Goal: Information Seeking & Learning: Learn about a topic

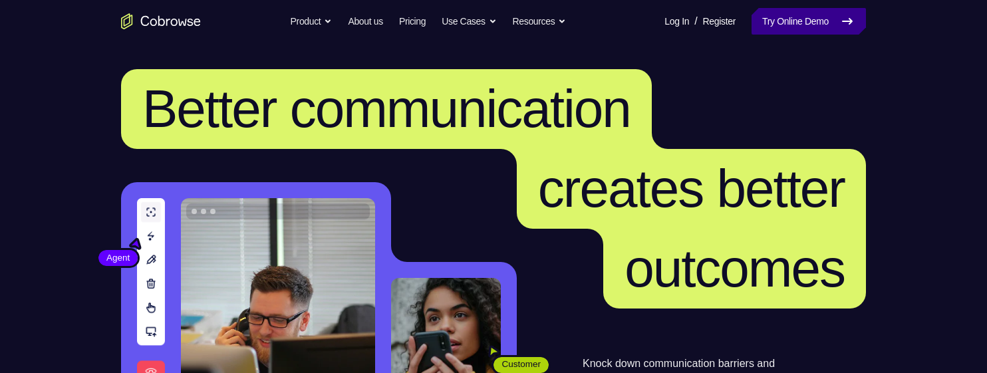
click at [783, 24] on link "Try Online Demo" at bounding box center [808, 21] width 114 height 27
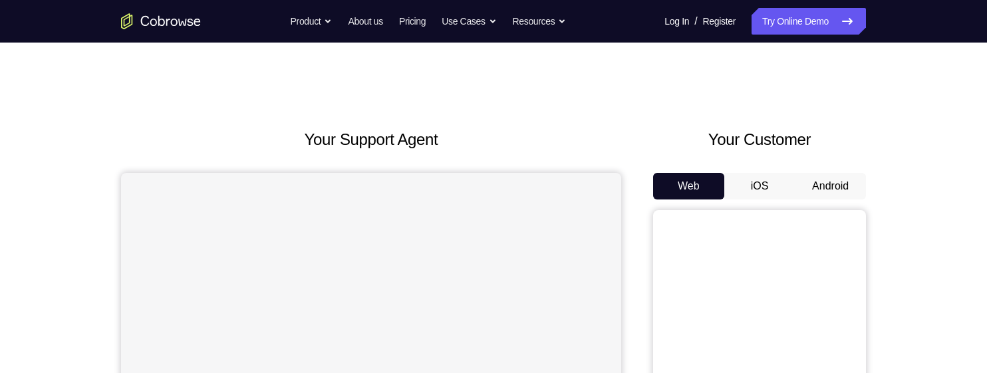
click at [845, 191] on button "Android" at bounding box center [830, 186] width 71 height 27
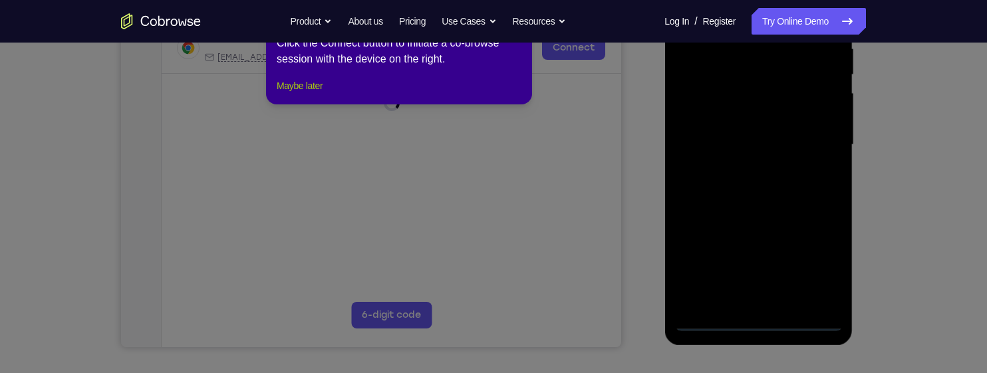
click at [302, 94] on button "Maybe later" at bounding box center [300, 86] width 46 height 16
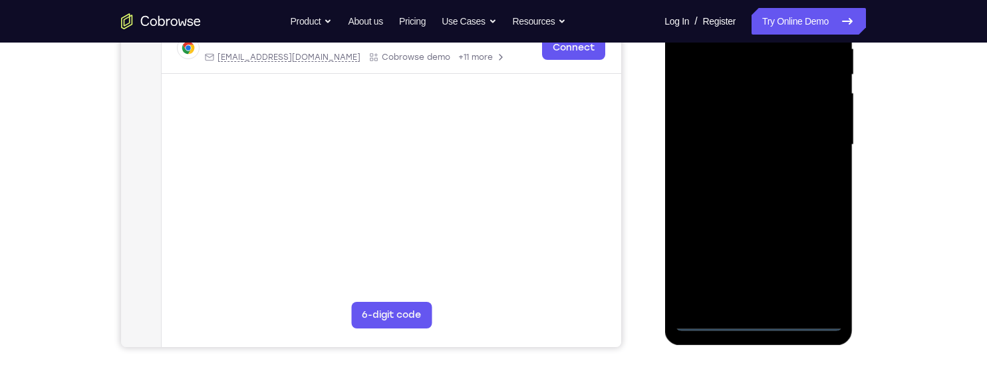
click at [757, 319] on div at bounding box center [758, 145] width 168 height 372
click at [824, 261] on div at bounding box center [758, 145] width 168 height 372
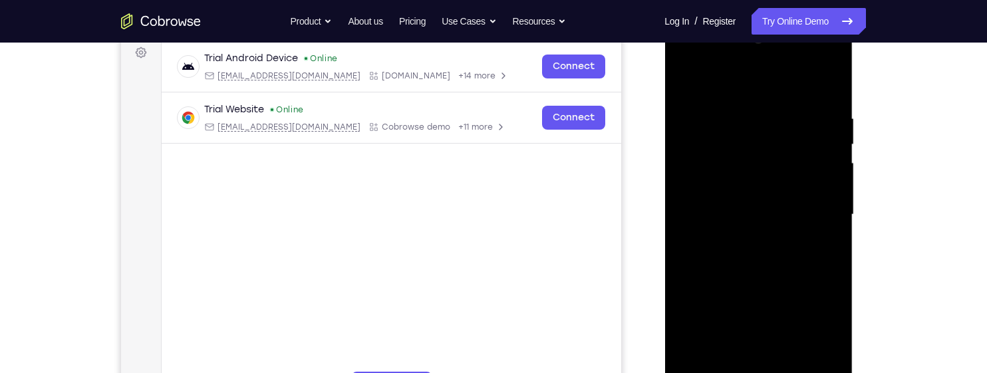
scroll to position [202, 0]
click at [698, 86] on div at bounding box center [758, 214] width 168 height 372
click at [814, 208] on div at bounding box center [758, 214] width 168 height 372
click at [745, 239] on div at bounding box center [758, 214] width 168 height 372
click at [759, 197] on div at bounding box center [758, 214] width 168 height 372
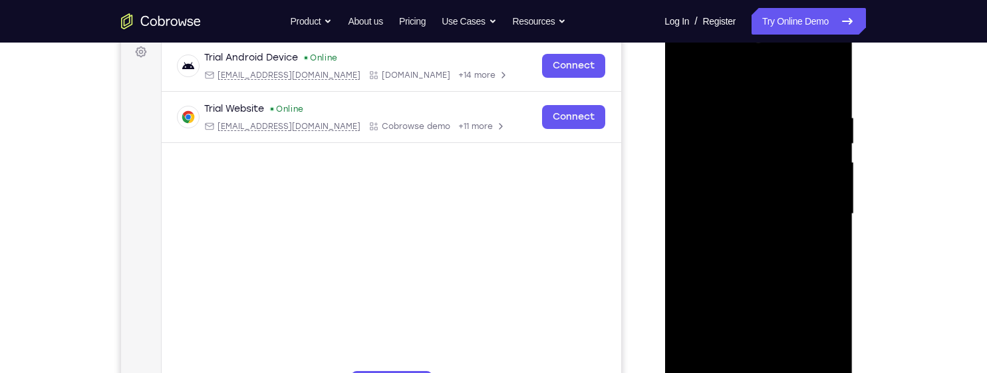
click at [783, 180] on div at bounding box center [758, 214] width 168 height 372
click at [813, 214] on div at bounding box center [758, 214] width 168 height 372
click at [789, 259] on div at bounding box center [758, 214] width 168 height 372
click at [786, 251] on div at bounding box center [758, 214] width 168 height 372
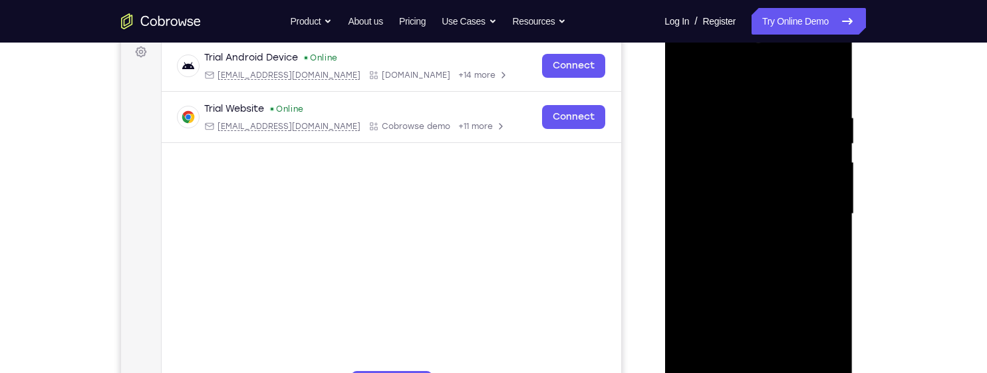
click at [825, 94] on div at bounding box center [758, 214] width 168 height 372
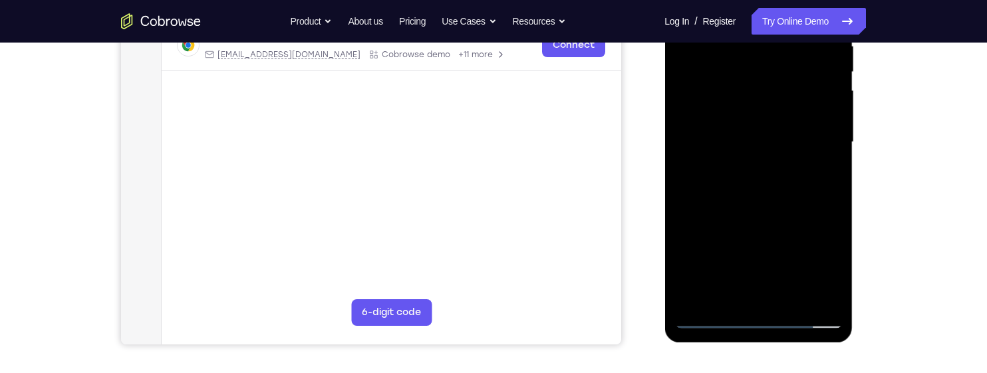
scroll to position [281, 0]
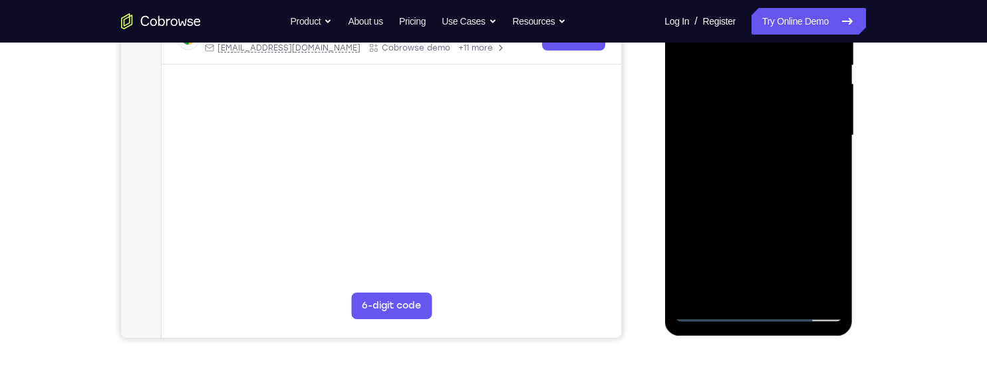
click at [832, 189] on div at bounding box center [758, 135] width 168 height 372
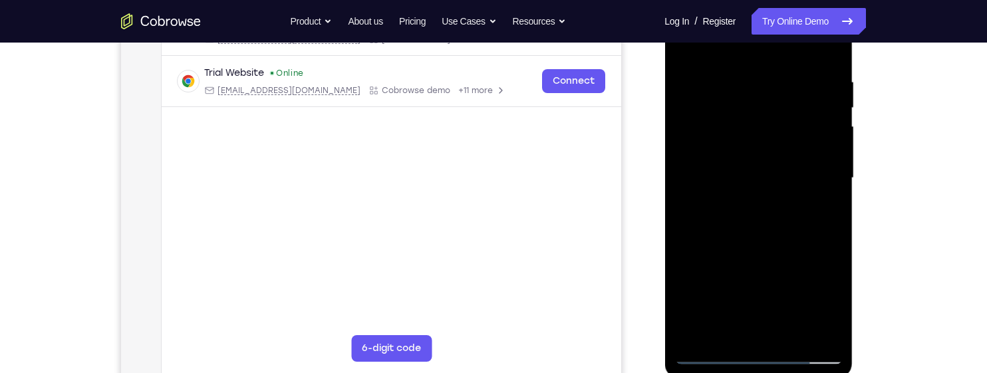
scroll to position [237, 0]
click at [737, 82] on div at bounding box center [758, 179] width 168 height 372
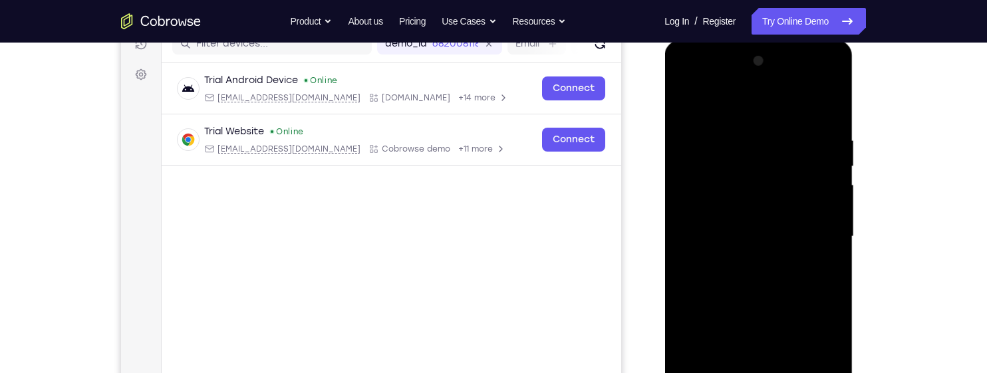
scroll to position [176, 0]
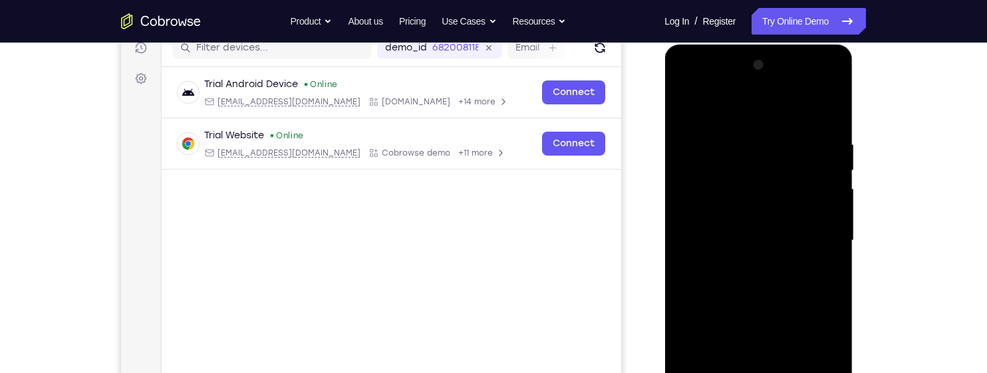
click at [819, 184] on div at bounding box center [758, 241] width 168 height 372
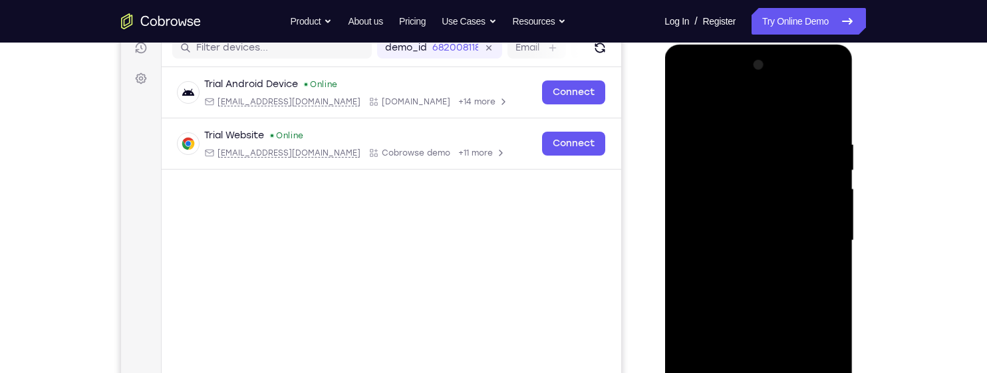
click at [819, 184] on div at bounding box center [758, 241] width 168 height 372
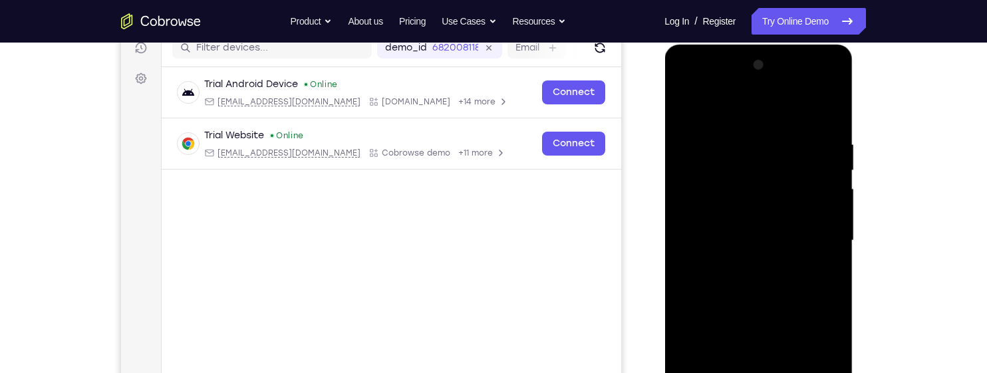
click at [819, 184] on div at bounding box center [758, 241] width 168 height 372
click at [700, 187] on div at bounding box center [758, 241] width 168 height 372
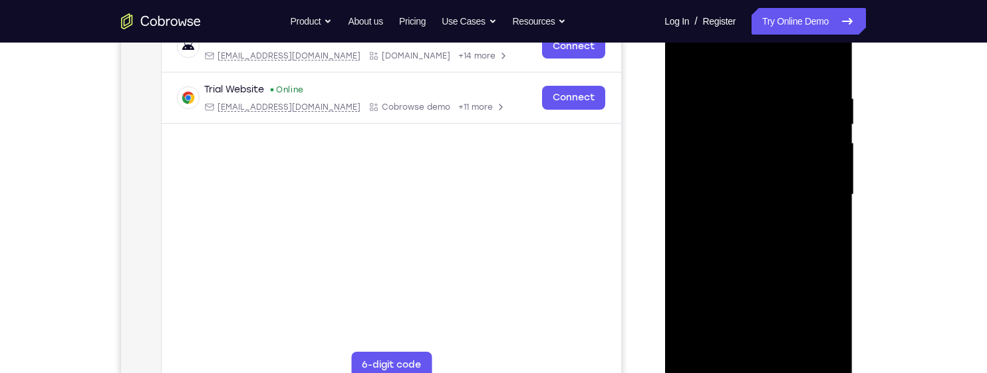
scroll to position [226, 0]
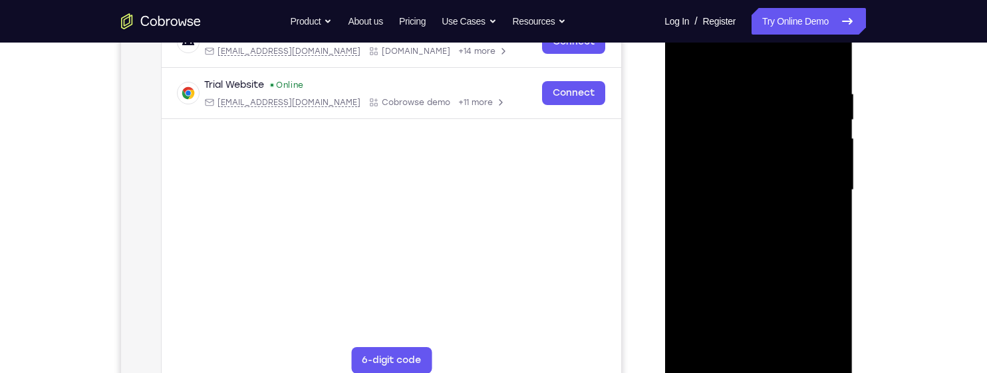
click at [807, 150] on div at bounding box center [758, 190] width 168 height 372
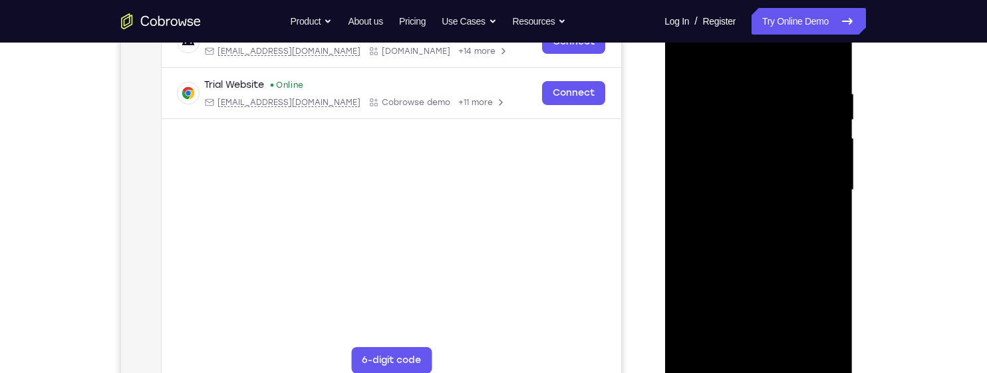
click at [807, 150] on div at bounding box center [758, 190] width 168 height 372
click at [811, 157] on div at bounding box center [758, 190] width 168 height 372
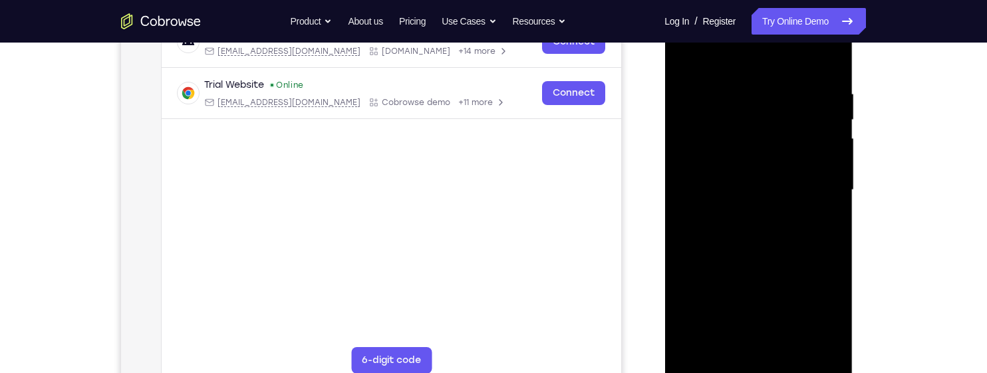
click at [811, 157] on div at bounding box center [758, 190] width 168 height 372
click at [687, 161] on div at bounding box center [758, 190] width 168 height 372
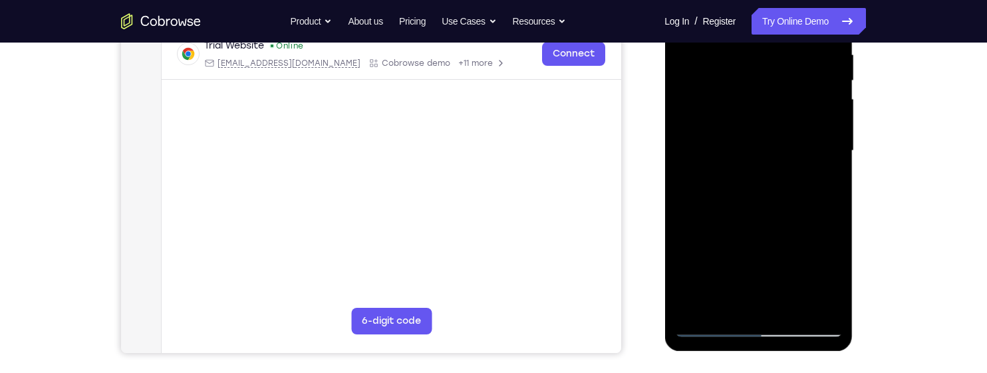
scroll to position [267, 0]
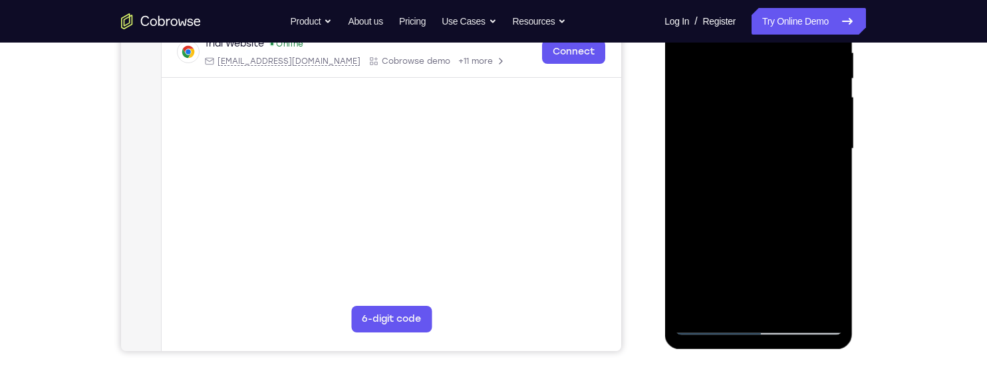
click at [820, 152] on div at bounding box center [758, 149] width 168 height 372
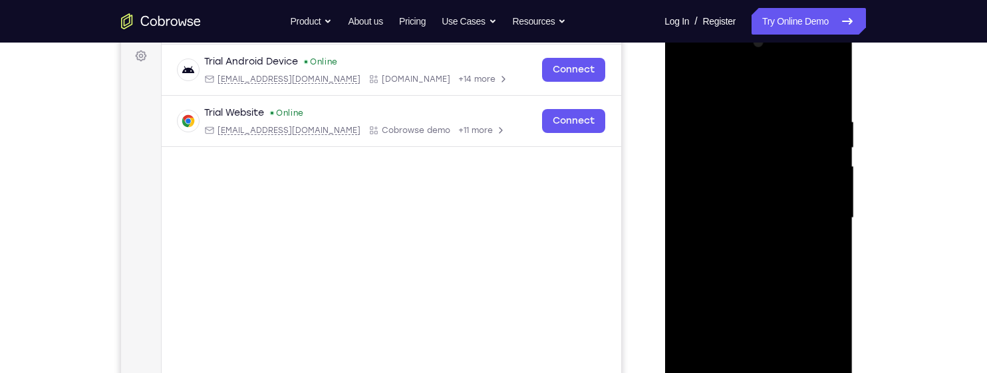
scroll to position [190, 0]
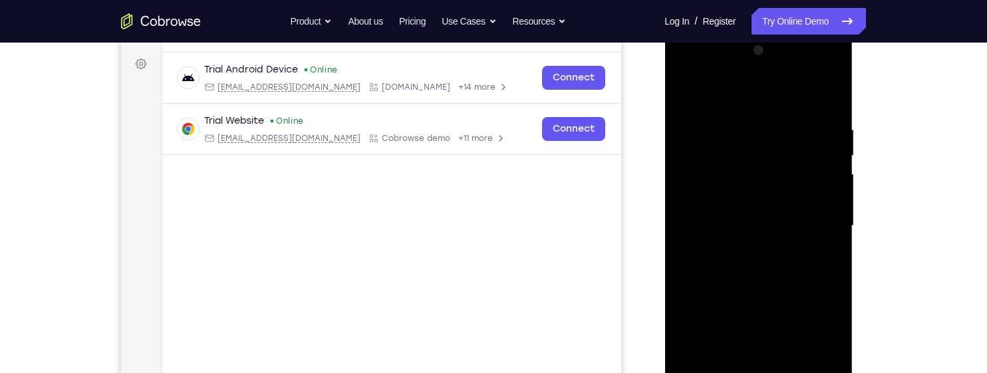
click at [824, 176] on div at bounding box center [758, 226] width 168 height 372
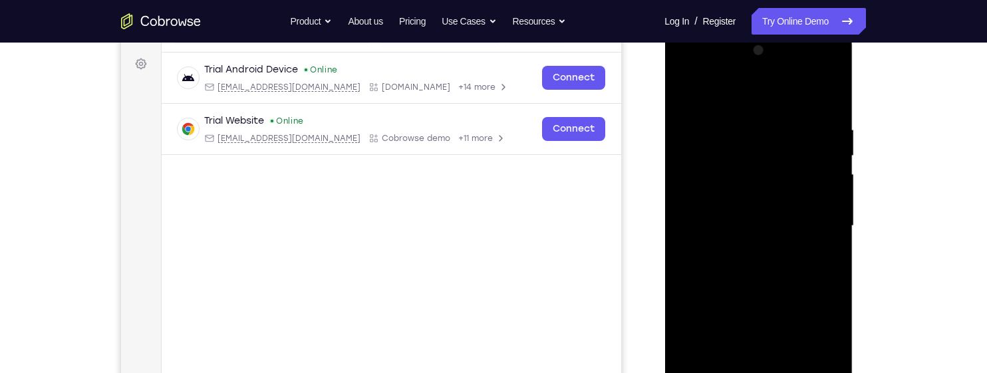
click at [824, 176] on div at bounding box center [758, 226] width 168 height 372
click at [827, 98] on div at bounding box center [758, 226] width 168 height 372
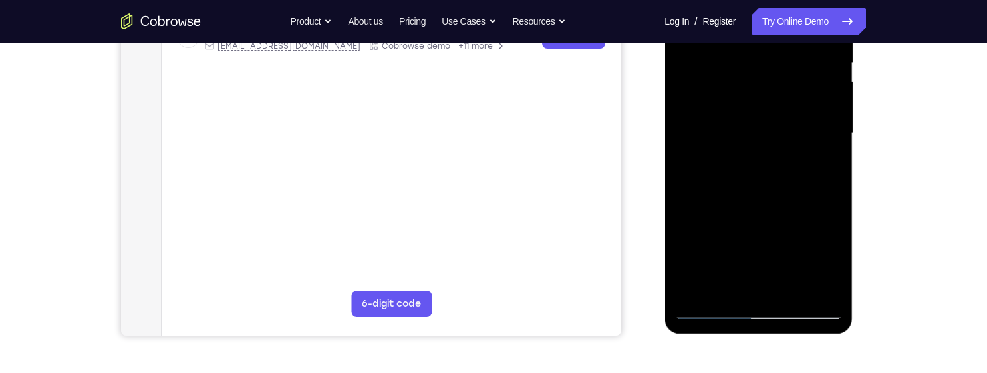
scroll to position [293, 0]
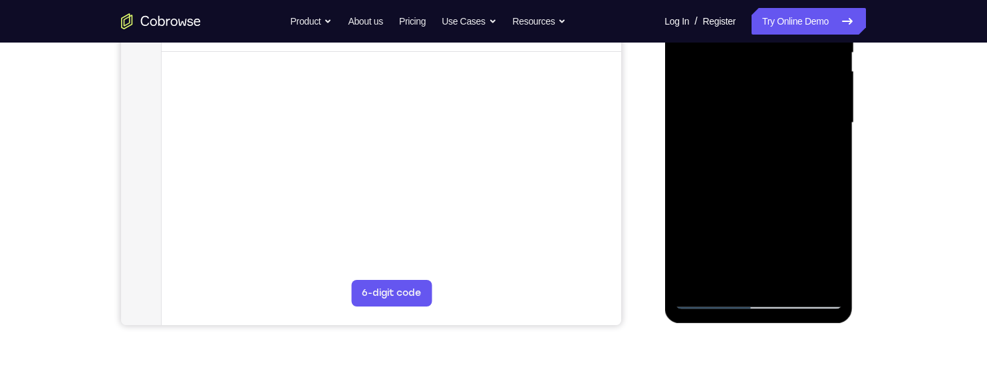
click at [792, 279] on div at bounding box center [758, 123] width 168 height 372
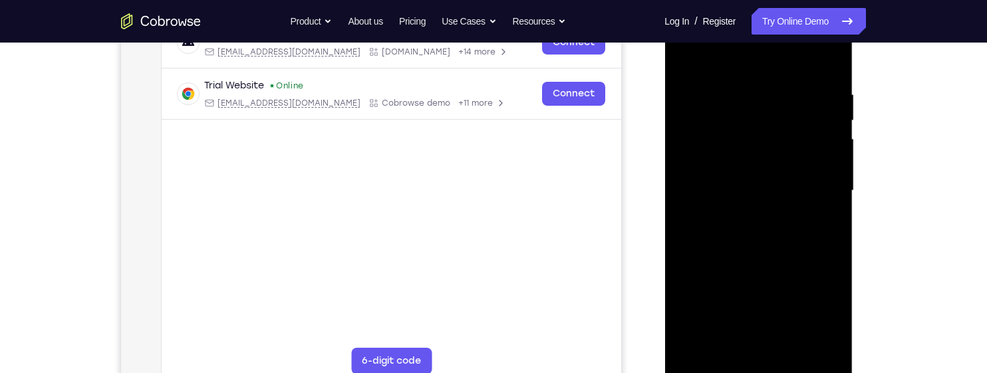
scroll to position [226, 0]
click at [789, 259] on div at bounding box center [758, 190] width 168 height 372
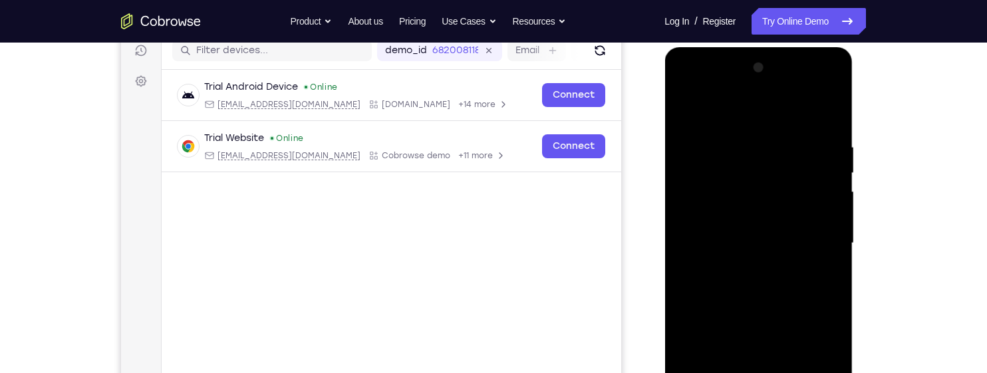
scroll to position [172, 0]
click at [782, 201] on div at bounding box center [758, 245] width 168 height 372
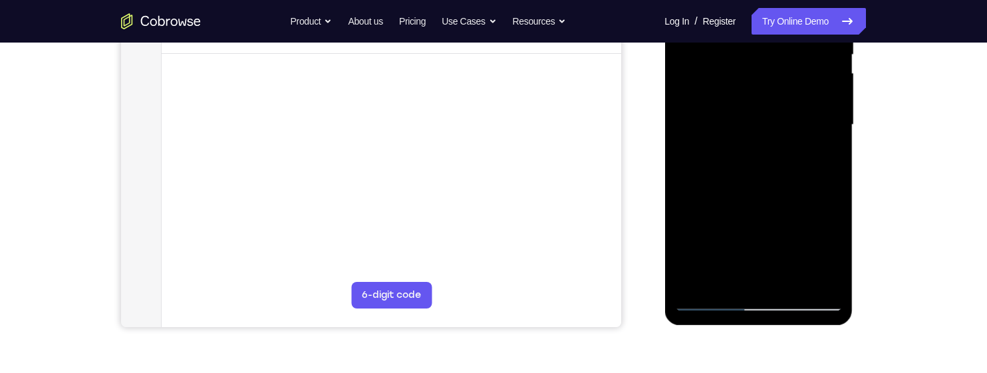
scroll to position [292, 0]
click at [715, 276] on div at bounding box center [758, 124] width 168 height 372
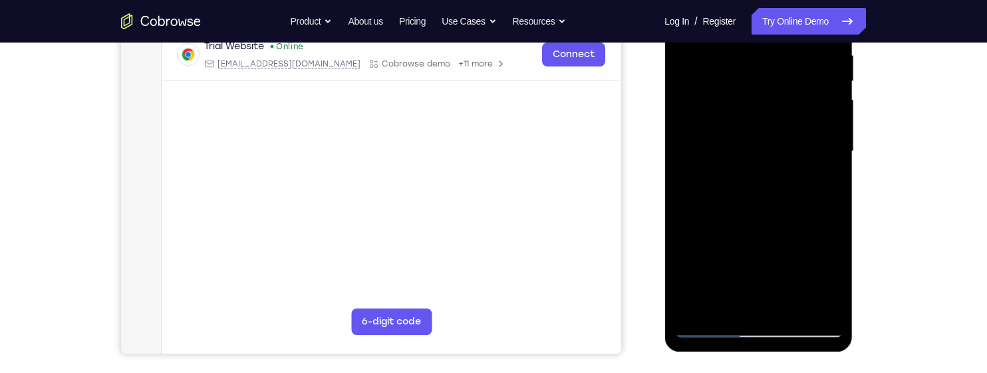
scroll to position [264, 0]
click at [852, 158] on div at bounding box center [759, 155] width 190 height 399
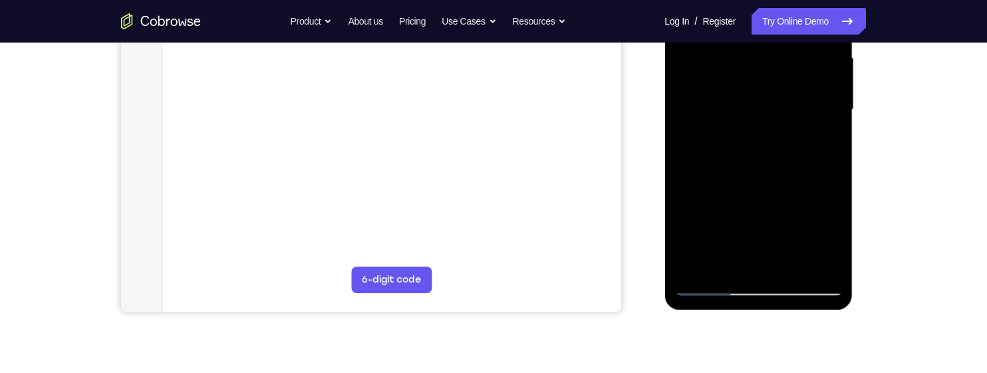
scroll to position [312, 0]
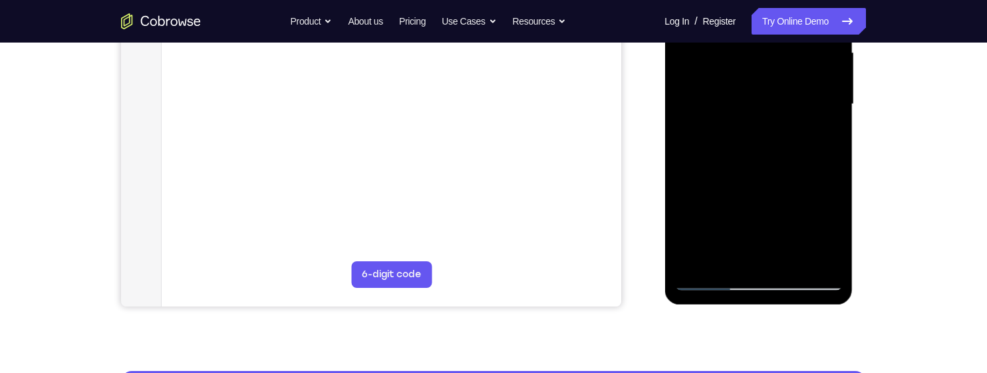
click at [724, 257] on div at bounding box center [758, 104] width 168 height 372
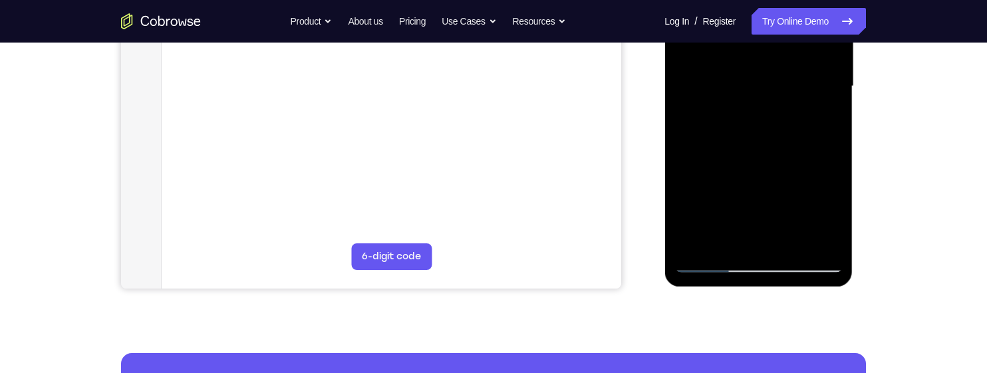
scroll to position [335, 0]
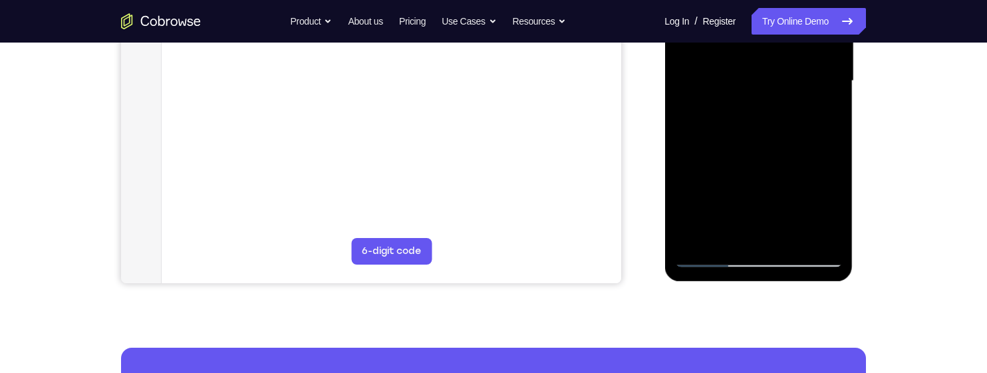
drag, startPoint x: 776, startPoint y: 162, endPoint x: 785, endPoint y: 151, distance: 13.7
click at [785, 151] on div at bounding box center [758, 81] width 168 height 372
click at [720, 220] on div at bounding box center [758, 81] width 168 height 372
click at [823, 106] on div at bounding box center [758, 81] width 168 height 372
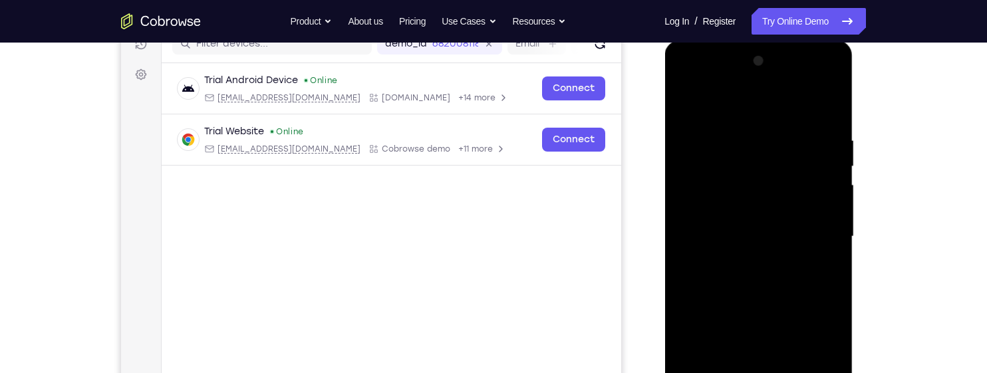
scroll to position [179, 0]
click at [682, 103] on div at bounding box center [758, 237] width 168 height 372
click at [685, 99] on div at bounding box center [758, 237] width 168 height 372
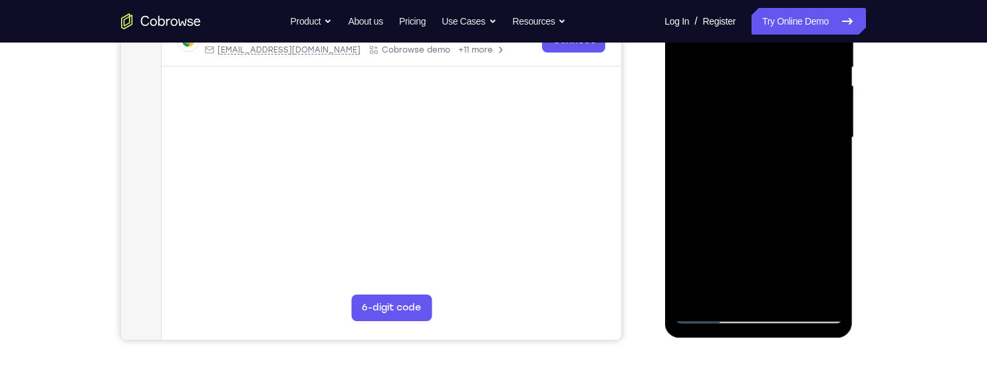
scroll to position [281, 0]
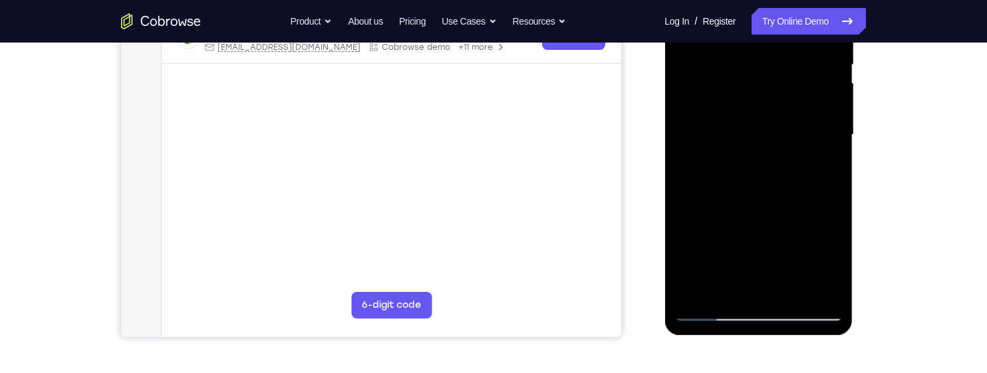
click at [825, 134] on div at bounding box center [758, 135] width 168 height 372
click at [822, 134] on div at bounding box center [758, 135] width 168 height 372
click at [835, 134] on div at bounding box center [758, 135] width 168 height 372
click at [835, 133] on div at bounding box center [758, 135] width 168 height 372
click at [832, 136] on div at bounding box center [758, 135] width 168 height 372
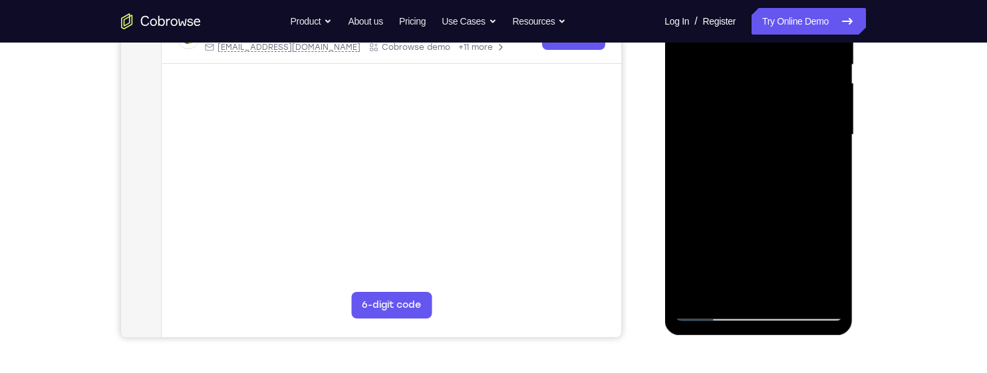
click at [830, 140] on div at bounding box center [758, 135] width 168 height 372
click at [827, 139] on div at bounding box center [758, 135] width 168 height 372
click at [835, 133] on div at bounding box center [758, 135] width 168 height 372
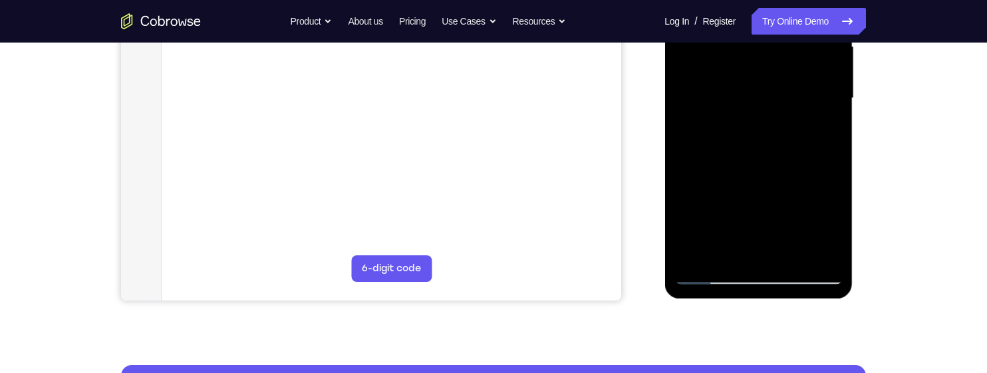
scroll to position [329, 0]
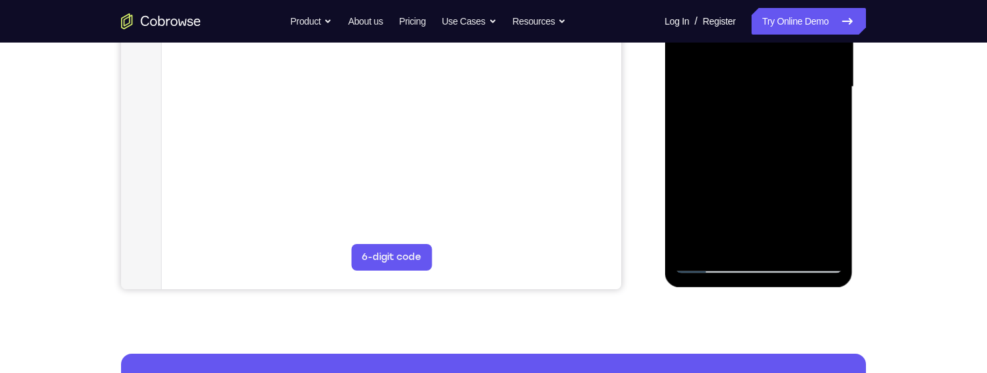
click at [837, 141] on div at bounding box center [758, 87] width 168 height 372
click at [833, 140] on div at bounding box center [758, 87] width 168 height 372
click at [841, 134] on div at bounding box center [758, 87] width 168 height 372
click at [838, 148] on div at bounding box center [758, 87] width 168 height 372
click at [835, 148] on div at bounding box center [758, 87] width 168 height 372
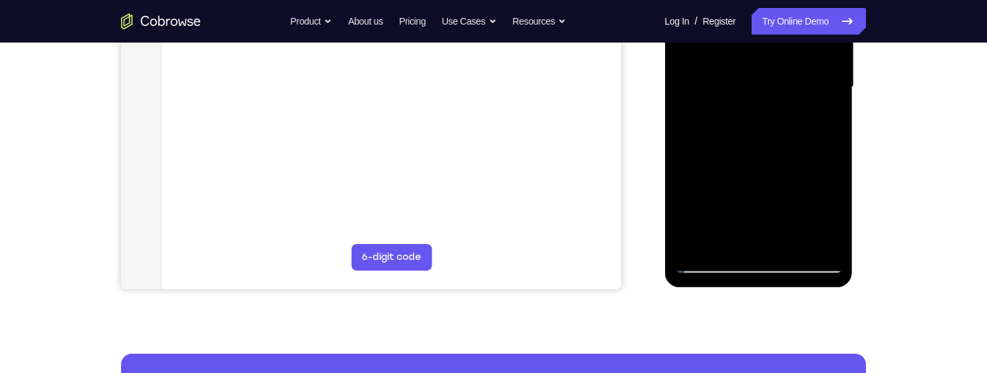
click at [833, 151] on div at bounding box center [758, 87] width 168 height 372
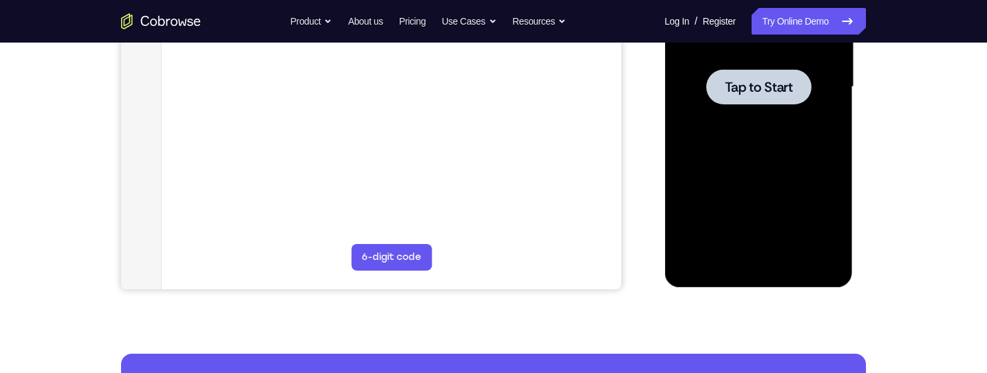
click at [797, 132] on div at bounding box center [758, 87] width 168 height 372
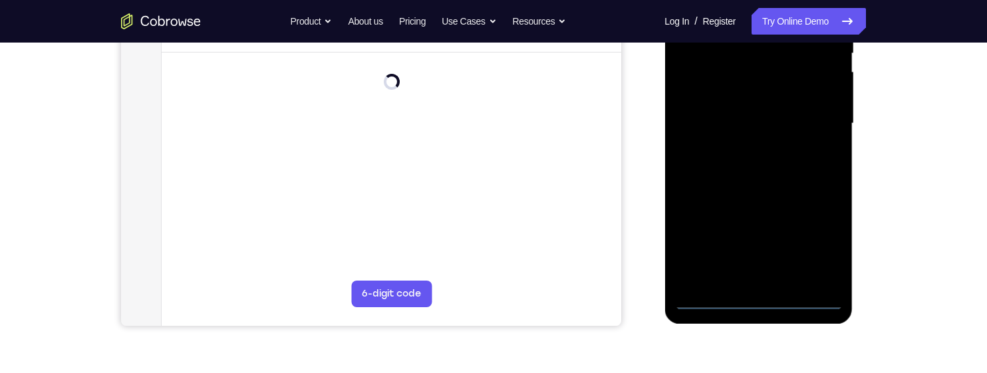
scroll to position [318, 0]
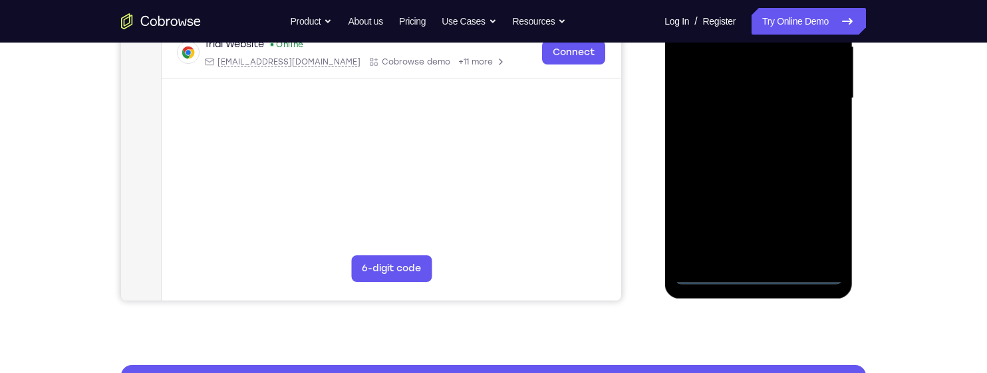
click at [757, 268] on div at bounding box center [758, 98] width 168 height 372
click at [755, 271] on div at bounding box center [758, 98] width 168 height 372
click at [816, 216] on div at bounding box center [758, 98] width 168 height 372
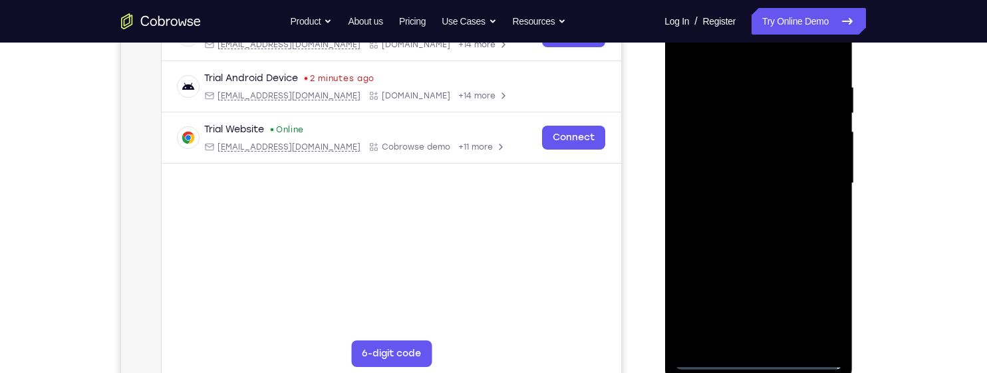
scroll to position [231, 0]
click at [706, 50] on div at bounding box center [758, 185] width 168 height 372
click at [815, 174] on div at bounding box center [758, 185] width 168 height 372
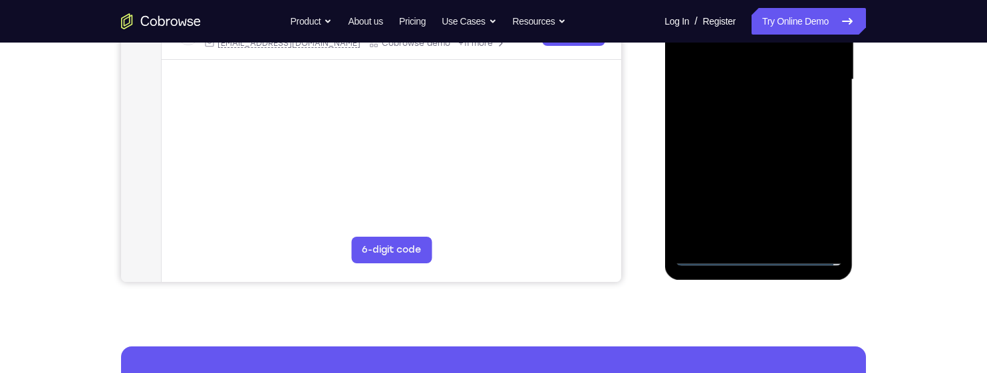
scroll to position [337, 0]
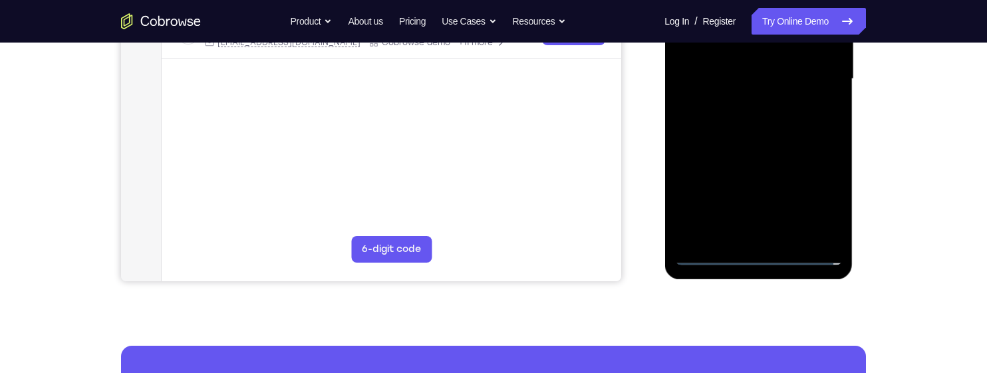
click at [743, 235] on div at bounding box center [758, 79] width 168 height 372
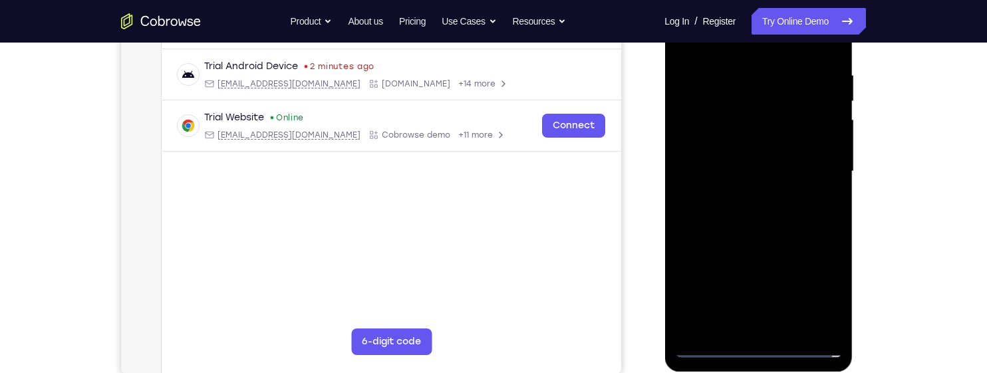
scroll to position [238, 0]
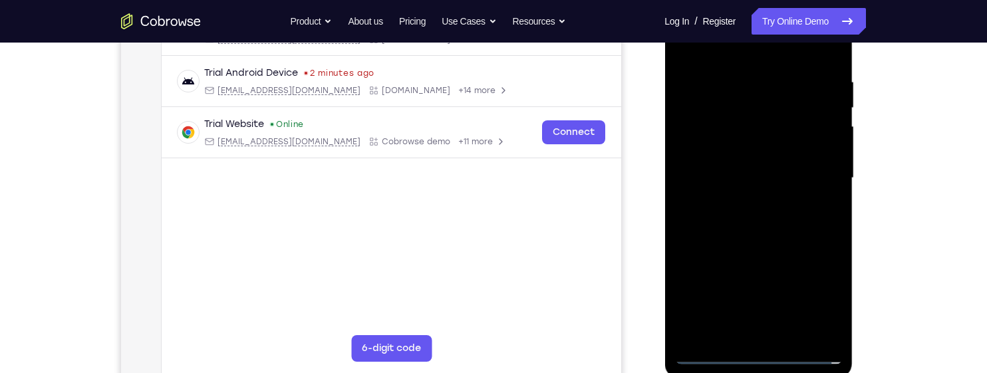
click at [777, 160] on div at bounding box center [758, 178] width 168 height 372
click at [799, 149] on div at bounding box center [758, 178] width 168 height 372
click at [809, 173] on div at bounding box center [758, 178] width 168 height 372
click at [787, 217] on div at bounding box center [758, 178] width 168 height 372
click at [787, 214] on div at bounding box center [758, 178] width 168 height 372
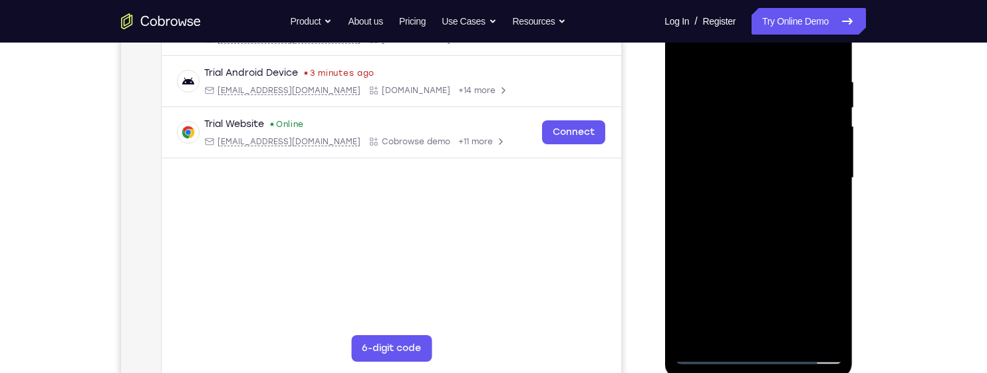
click at [743, 230] on div at bounding box center [758, 178] width 168 height 372
click at [741, 69] on div at bounding box center [758, 178] width 168 height 372
click at [827, 100] on div at bounding box center [758, 178] width 168 height 372
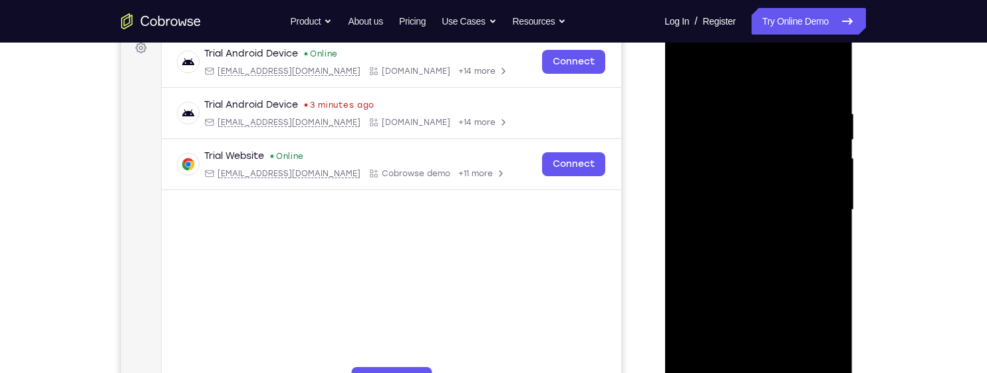
scroll to position [205, 0]
click at [811, 116] on div at bounding box center [758, 211] width 168 height 372
click at [691, 179] on div at bounding box center [758, 211] width 168 height 372
click at [706, 180] on div at bounding box center [758, 211] width 168 height 372
click at [840, 100] on div at bounding box center [758, 211] width 168 height 372
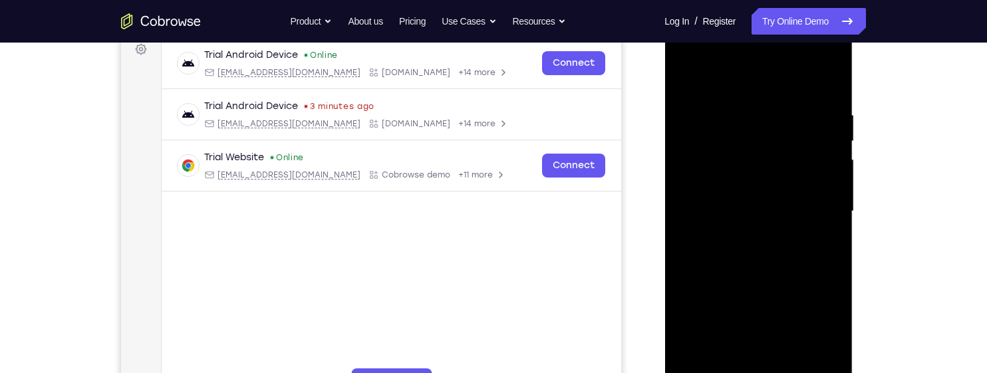
click at [827, 114] on div at bounding box center [758, 211] width 168 height 372
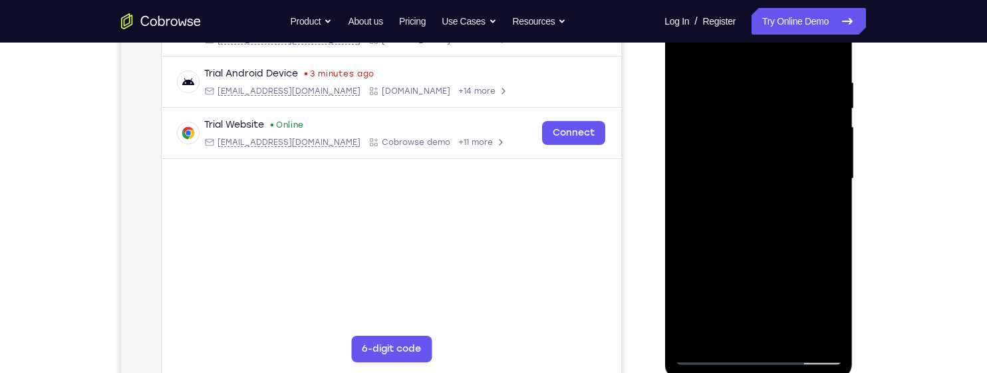
scroll to position [239, 0]
click at [807, 120] on div at bounding box center [758, 177] width 168 height 372
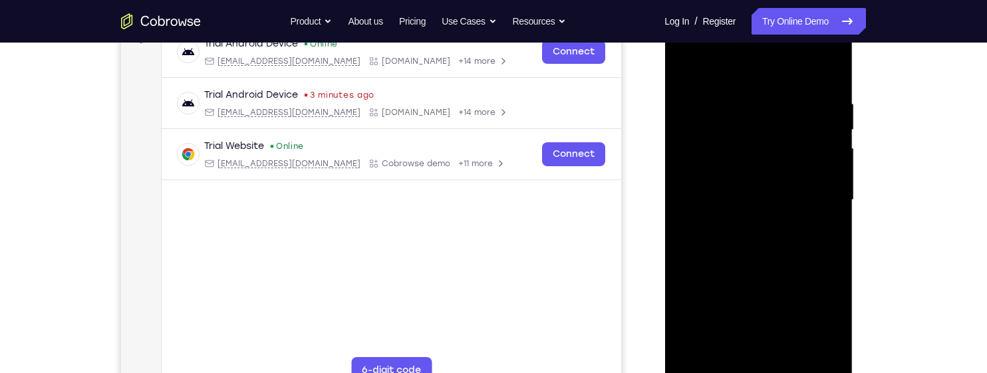
scroll to position [215, 0]
click at [807, 121] on div at bounding box center [758, 201] width 168 height 372
click at [801, 122] on div at bounding box center [758, 201] width 168 height 372
click at [814, 116] on div at bounding box center [758, 201] width 168 height 372
click at [698, 172] on div at bounding box center [758, 201] width 168 height 372
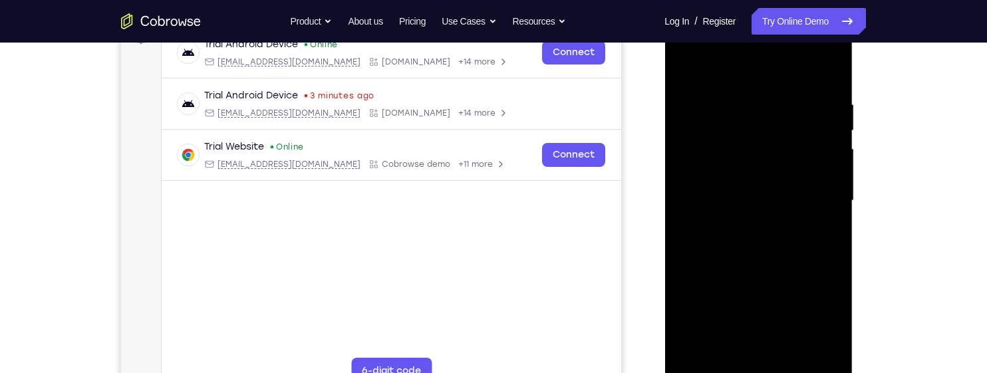
click at [801, 126] on div at bounding box center [758, 201] width 168 height 372
click at [811, 113] on div at bounding box center [758, 201] width 168 height 372
click at [813, 106] on div at bounding box center [758, 201] width 168 height 372
click at [815, 105] on div at bounding box center [758, 201] width 168 height 372
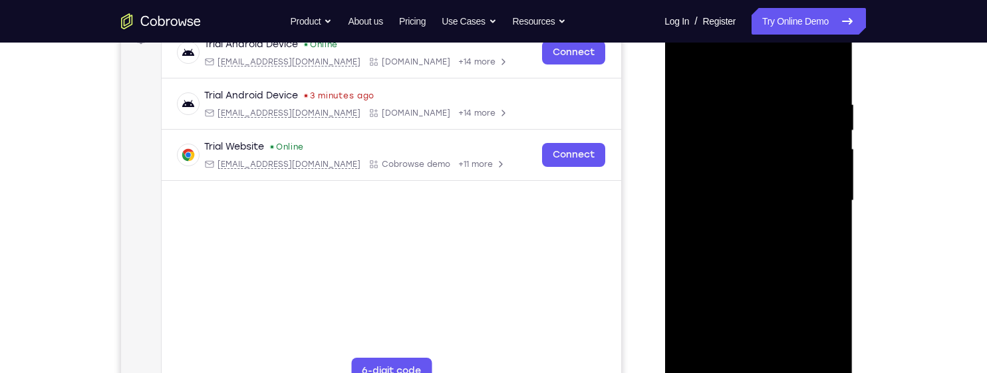
click at [817, 106] on div at bounding box center [758, 201] width 168 height 372
click at [812, 106] on div at bounding box center [758, 201] width 168 height 372
click at [815, 106] on div at bounding box center [758, 201] width 168 height 372
click at [813, 106] on div at bounding box center [758, 201] width 168 height 372
click at [811, 108] on div at bounding box center [758, 201] width 168 height 372
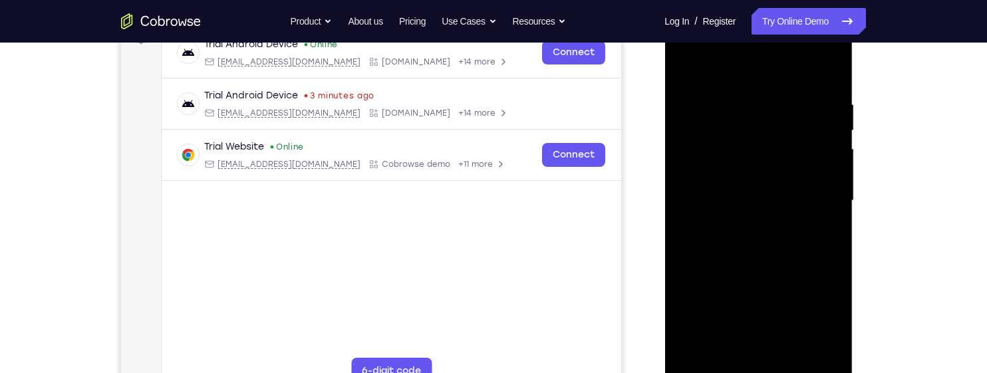
click at [814, 106] on div at bounding box center [758, 201] width 168 height 372
click at [811, 110] on div at bounding box center [758, 201] width 168 height 372
click at [813, 109] on div at bounding box center [758, 201] width 168 height 372
click at [812, 106] on div at bounding box center [758, 201] width 168 height 372
click at [817, 125] on div at bounding box center [758, 201] width 168 height 372
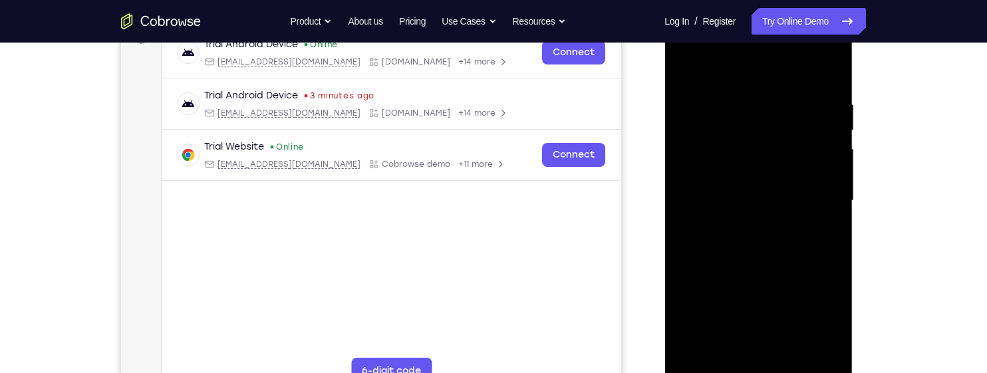
click at [813, 118] on div at bounding box center [758, 201] width 168 height 372
click at [812, 118] on div at bounding box center [758, 201] width 168 height 372
click at [827, 116] on div at bounding box center [758, 201] width 168 height 372
click at [797, 185] on div at bounding box center [758, 201] width 168 height 372
click at [820, 152] on div at bounding box center [758, 201] width 168 height 372
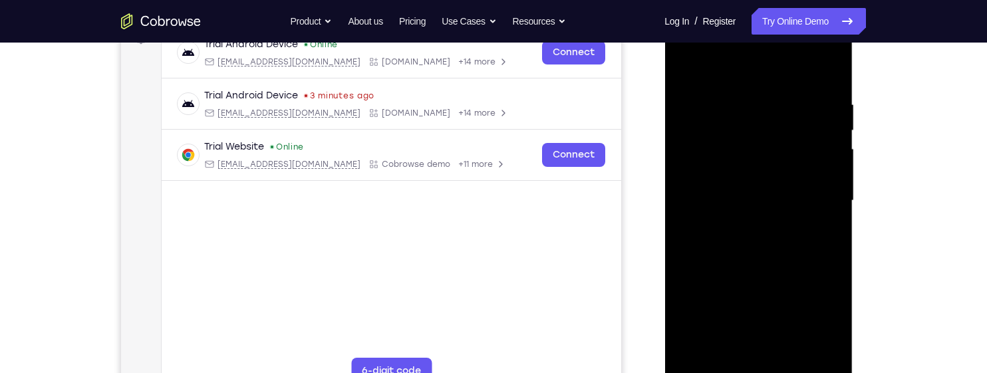
click at [827, 147] on div at bounding box center [758, 201] width 168 height 372
click at [815, 119] on div at bounding box center [758, 201] width 168 height 372
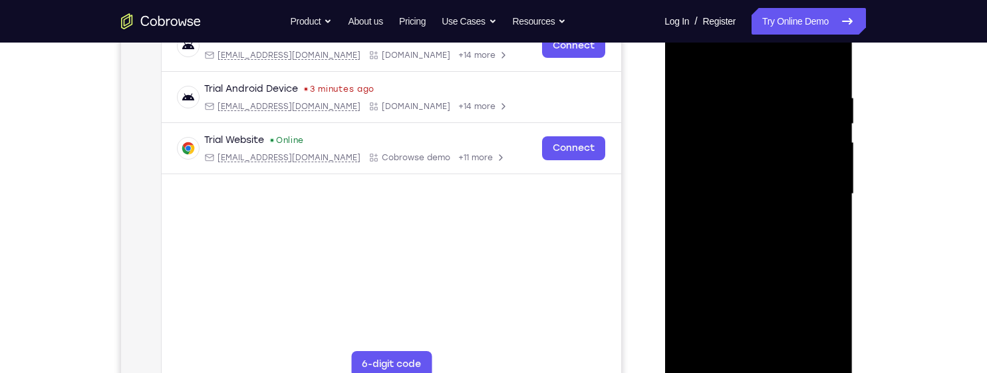
scroll to position [225, 0]
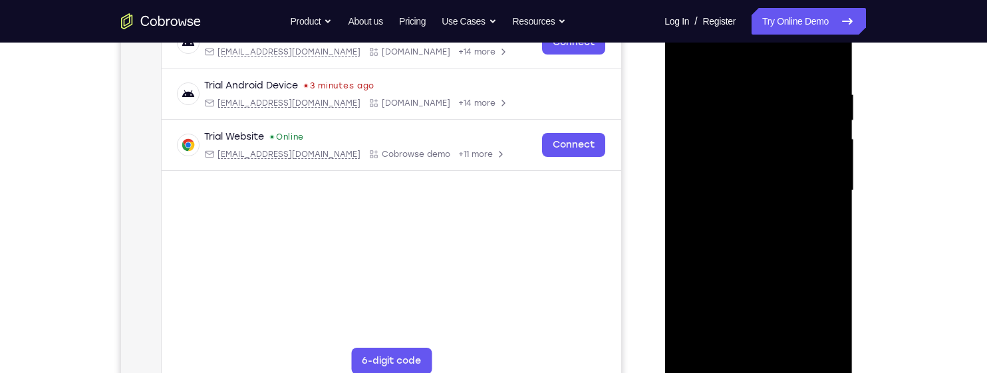
click at [824, 175] on div at bounding box center [758, 191] width 168 height 372
click at [819, 182] on div at bounding box center [758, 191] width 168 height 372
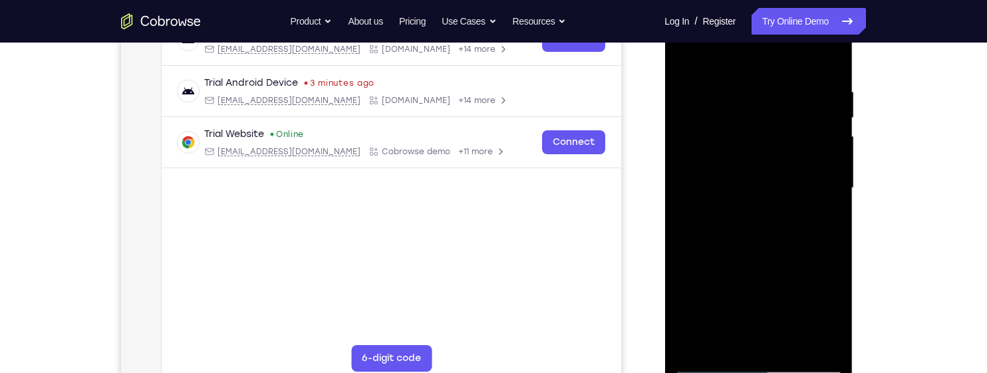
click at [805, 205] on div at bounding box center [758, 188] width 168 height 372
click at [820, 156] on div at bounding box center [758, 188] width 168 height 372
click at [818, 146] on div at bounding box center [758, 188] width 168 height 372
click at [808, 154] on div at bounding box center [758, 188] width 168 height 372
click at [826, 57] on div at bounding box center [758, 188] width 168 height 372
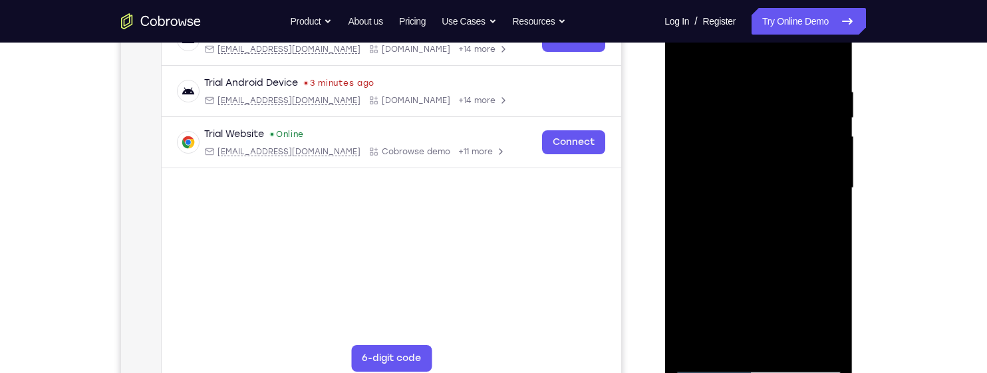
click at [830, 124] on div at bounding box center [758, 188] width 168 height 372
click at [827, 120] on div at bounding box center [758, 188] width 168 height 372
click at [822, 120] on div at bounding box center [758, 188] width 168 height 372
click at [827, 123] on div at bounding box center [758, 188] width 168 height 372
click at [831, 118] on div at bounding box center [758, 188] width 168 height 372
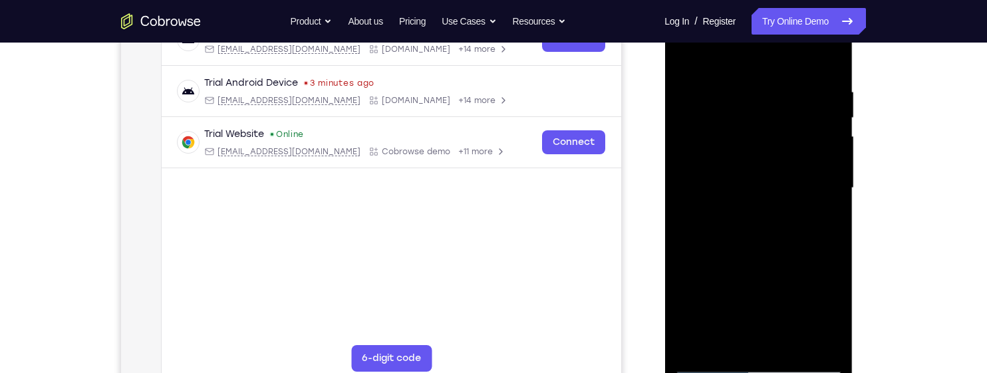
click at [831, 118] on div at bounding box center [758, 188] width 168 height 372
click at [827, 118] on div at bounding box center [758, 188] width 168 height 372
click at [827, 119] on div at bounding box center [758, 188] width 168 height 372
click at [830, 116] on div at bounding box center [758, 188] width 168 height 372
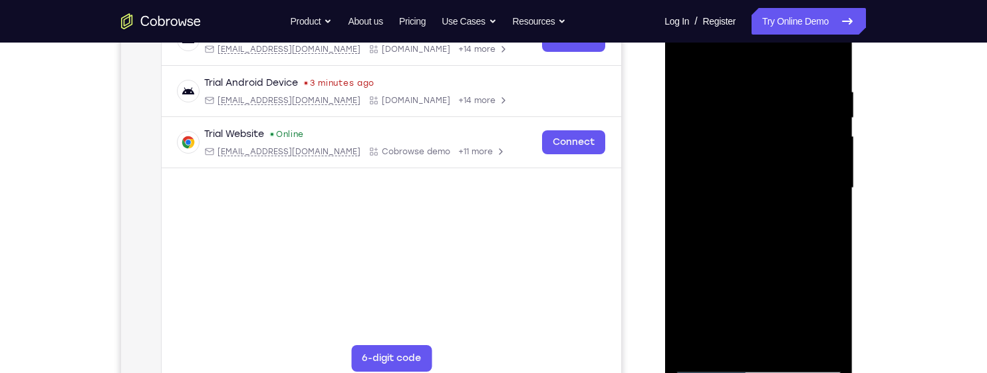
click at [833, 123] on div at bounding box center [758, 188] width 168 height 372
click at [830, 123] on div at bounding box center [758, 188] width 168 height 372
click at [830, 124] on div at bounding box center [758, 188] width 168 height 372
click at [833, 122] on div at bounding box center [758, 188] width 168 height 372
click at [827, 119] on div at bounding box center [758, 188] width 168 height 372
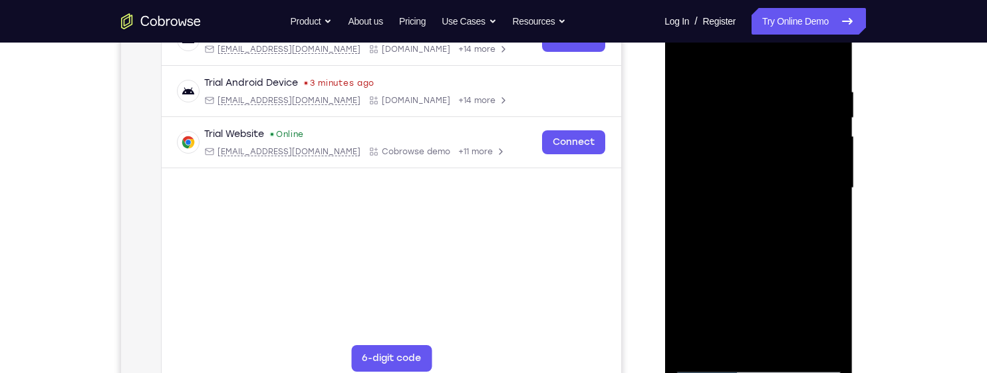
click at [838, 142] on div at bounding box center [758, 188] width 168 height 372
click at [833, 137] on div at bounding box center [758, 188] width 168 height 372
click at [834, 133] on div at bounding box center [758, 188] width 168 height 372
click at [831, 215] on div at bounding box center [758, 188] width 168 height 372
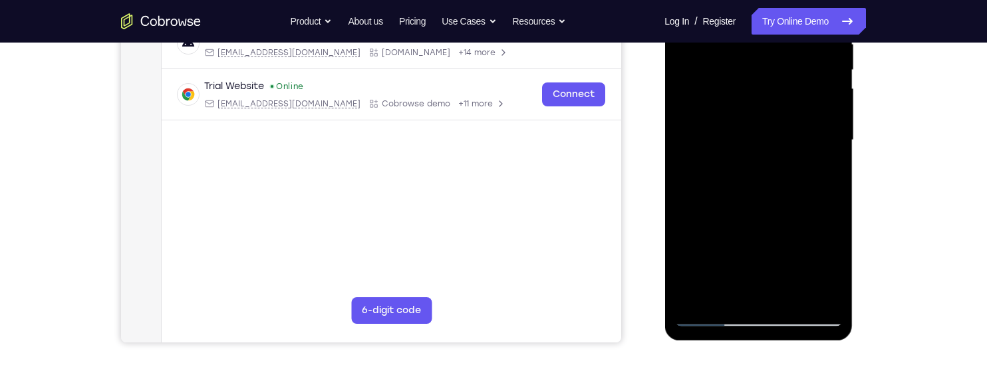
scroll to position [277, 0]
click at [793, 295] on div at bounding box center [758, 139] width 168 height 372
click at [790, 207] on div at bounding box center [758, 139] width 168 height 372
click at [793, 157] on div at bounding box center [758, 139] width 168 height 372
click at [705, 170] on div at bounding box center [758, 139] width 168 height 372
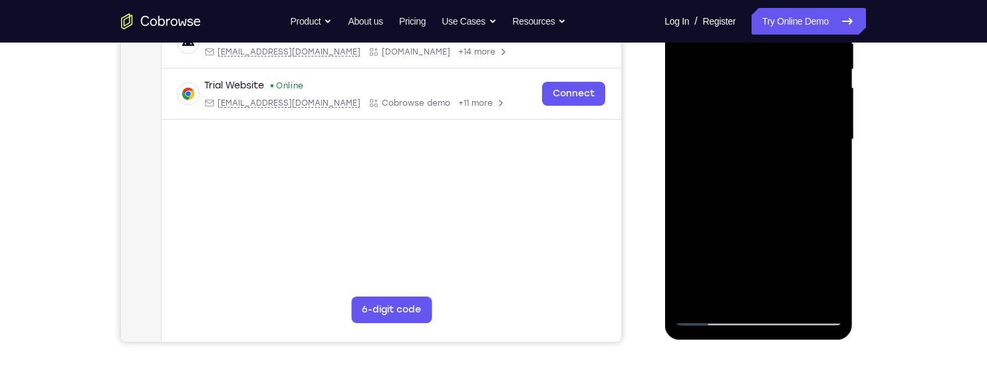
click at [755, 198] on div at bounding box center [758, 139] width 168 height 372
click at [821, 172] on div at bounding box center [758, 139] width 168 height 372
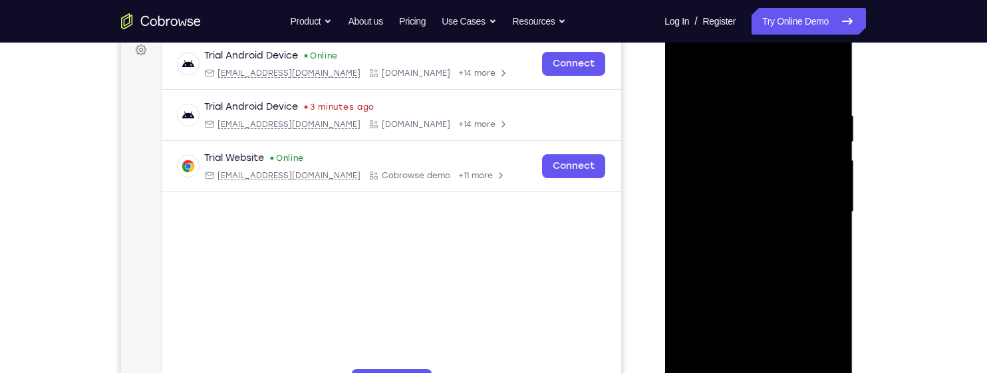
click at [688, 76] on div at bounding box center [758, 212] width 168 height 372
click at [750, 196] on div at bounding box center [758, 212] width 168 height 372
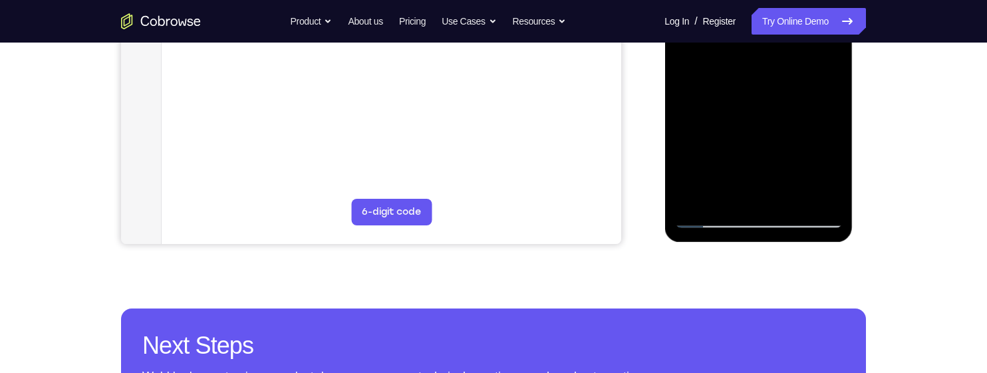
scroll to position [378, 0]
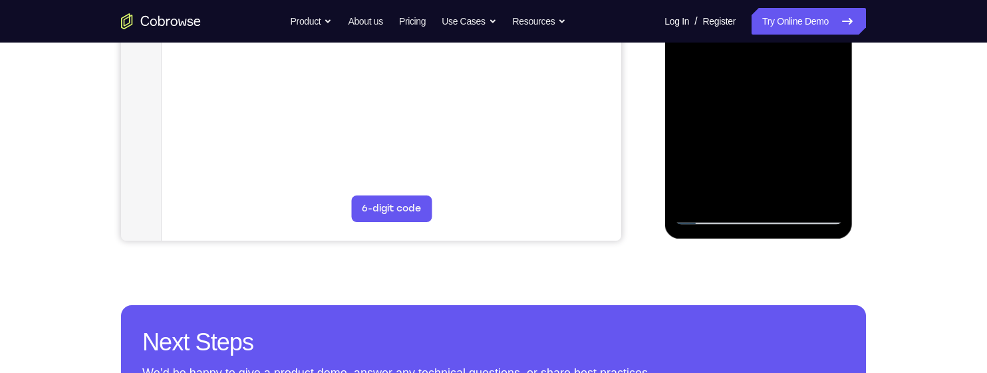
click at [831, 164] on div at bounding box center [758, 38] width 168 height 372
click at [827, 166] on div at bounding box center [758, 38] width 168 height 372
click at [819, 69] on div at bounding box center [758, 38] width 168 height 372
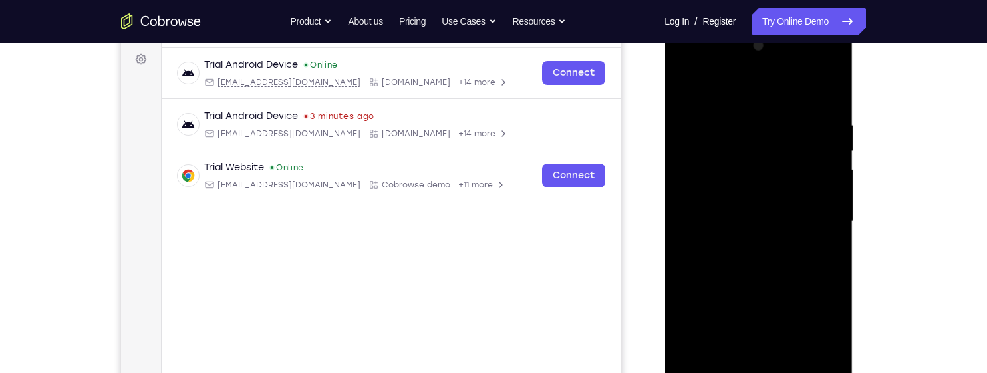
scroll to position [194, 0]
click at [690, 92] on div at bounding box center [758, 222] width 168 height 372
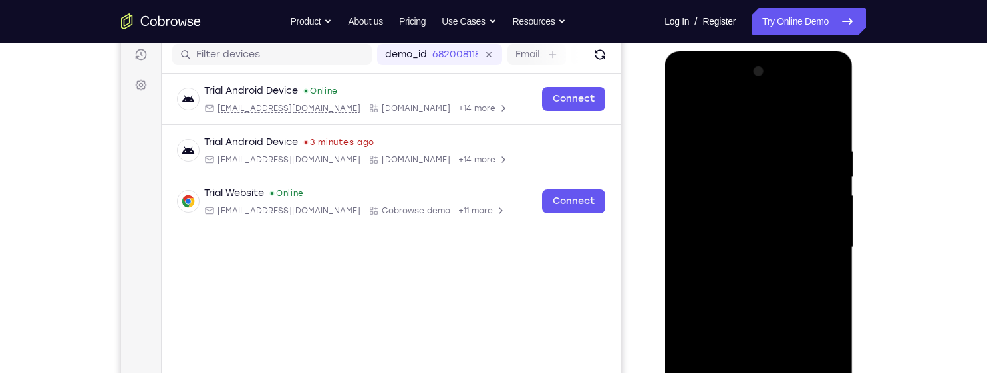
scroll to position [166, 0]
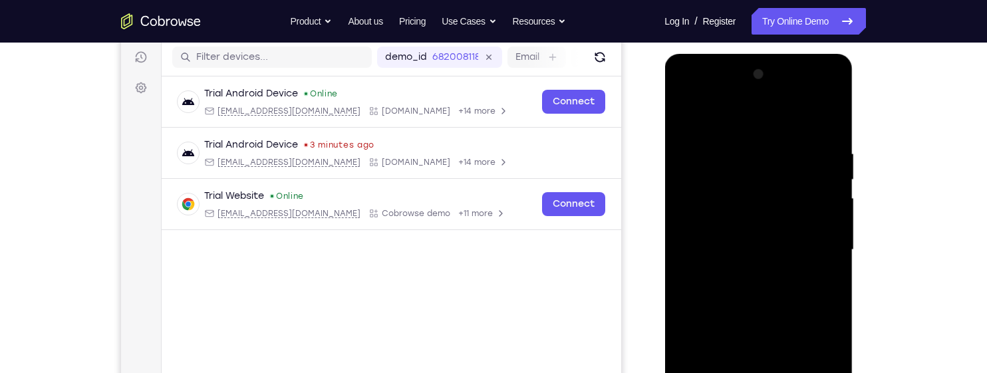
click at [686, 116] on div at bounding box center [758, 250] width 168 height 372
click at [690, 305] on div at bounding box center [758, 250] width 168 height 372
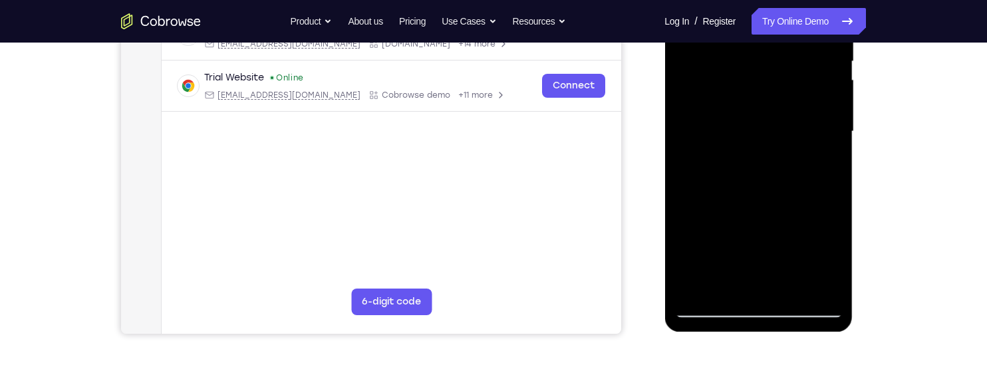
scroll to position [289, 0]
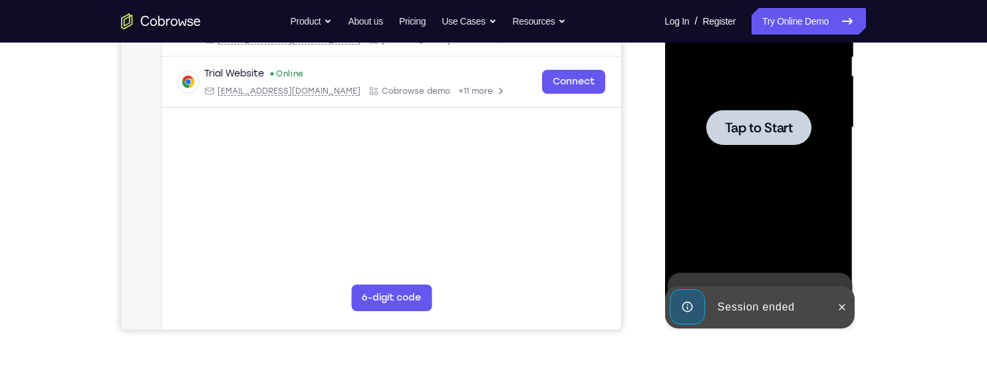
click at [801, 140] on div at bounding box center [758, 127] width 105 height 35
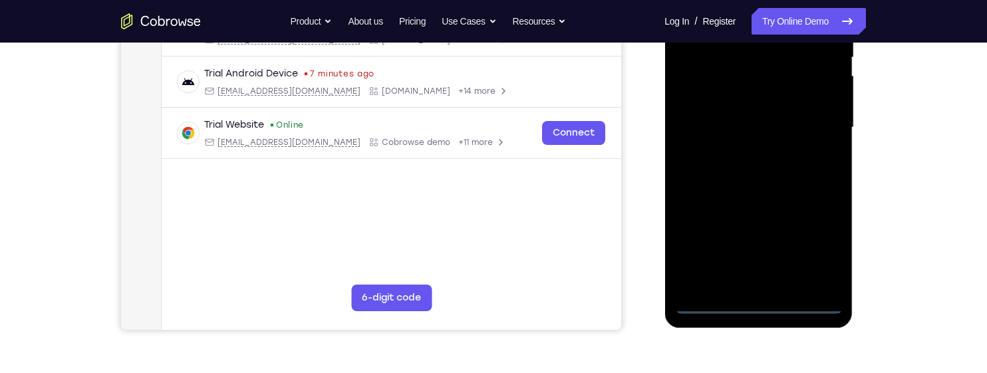
click at [759, 306] on div at bounding box center [758, 127] width 168 height 372
click at [819, 246] on div at bounding box center [758, 127] width 168 height 372
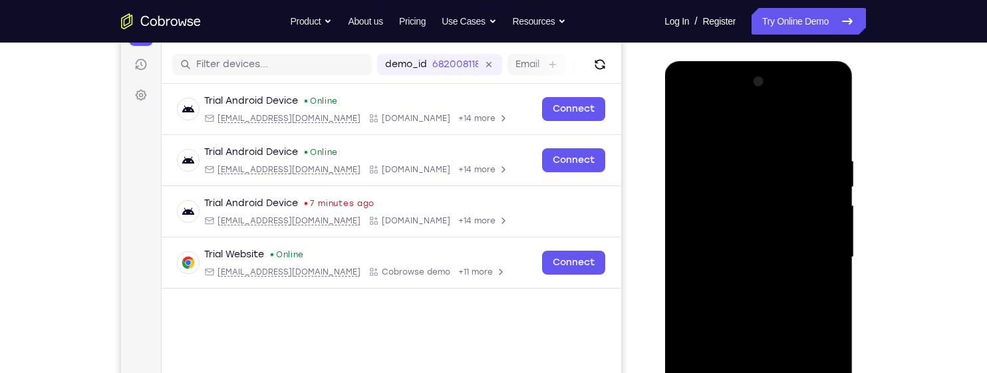
scroll to position [160, 0]
click at [770, 128] on div at bounding box center [758, 256] width 168 height 372
click at [815, 251] on div at bounding box center [758, 256] width 168 height 372
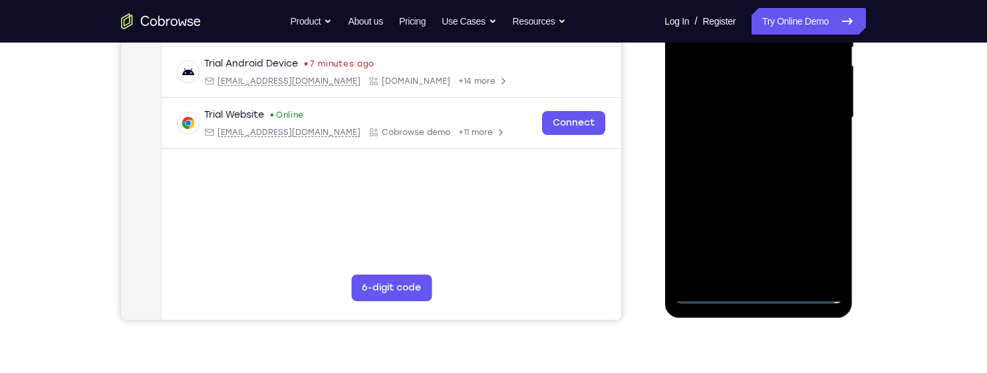
scroll to position [299, 0]
click at [741, 271] on div at bounding box center [758, 117] width 168 height 372
click at [805, 96] on div at bounding box center [758, 117] width 168 height 372
click at [782, 92] on div at bounding box center [758, 117] width 168 height 372
click at [787, 114] on div at bounding box center [758, 117] width 168 height 372
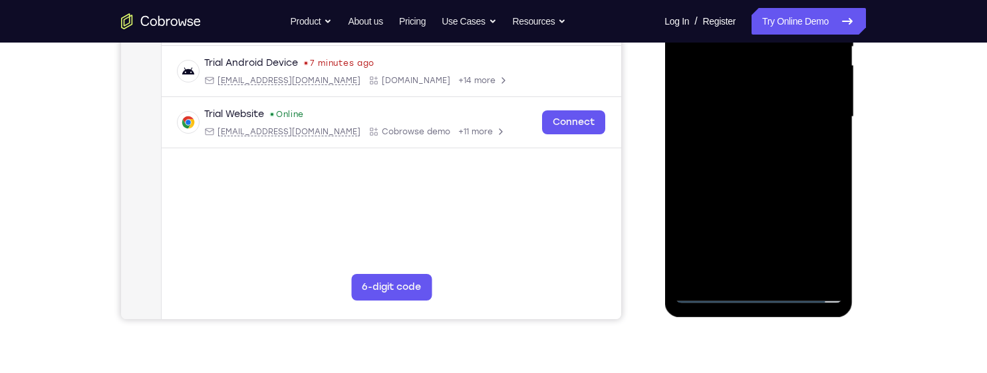
click at [773, 154] on div at bounding box center [758, 117] width 168 height 372
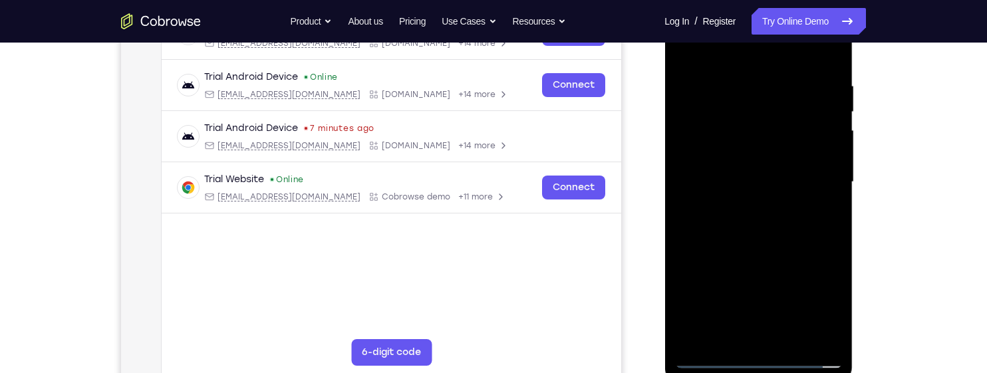
scroll to position [233, 0]
click at [762, 217] on div at bounding box center [758, 183] width 168 height 372
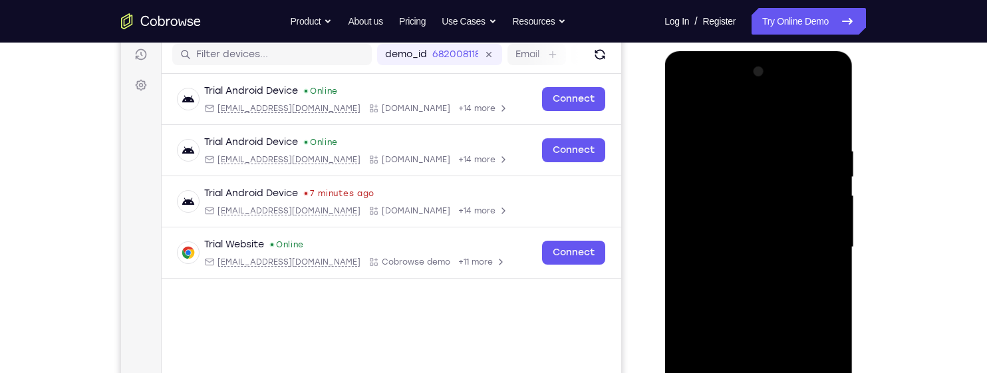
scroll to position [165, 0]
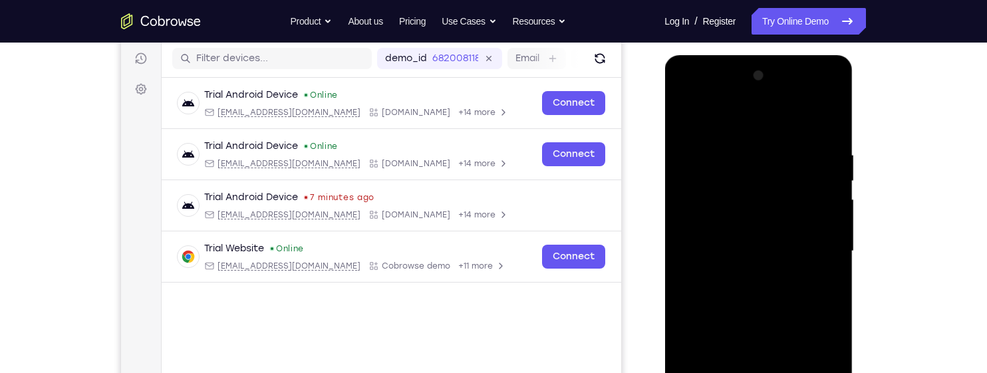
click at [737, 152] on div at bounding box center [758, 251] width 168 height 372
click at [828, 132] on div at bounding box center [758, 251] width 168 height 372
click at [735, 144] on div at bounding box center [758, 251] width 168 height 372
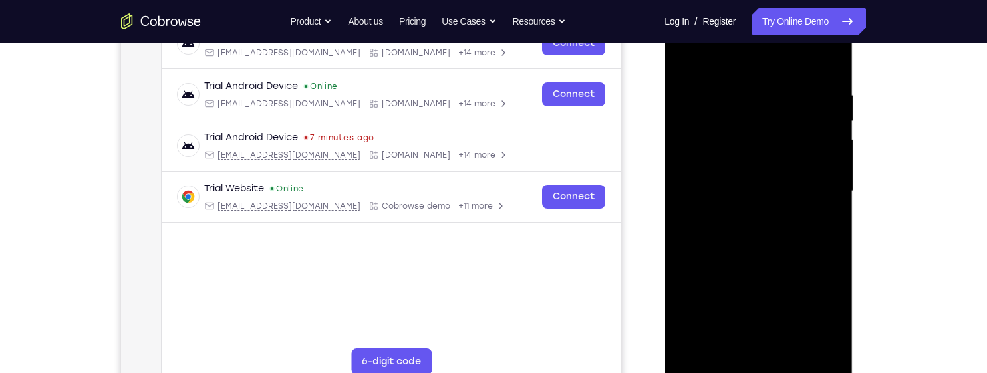
scroll to position [225, 0]
click at [819, 134] on div at bounding box center [758, 191] width 168 height 372
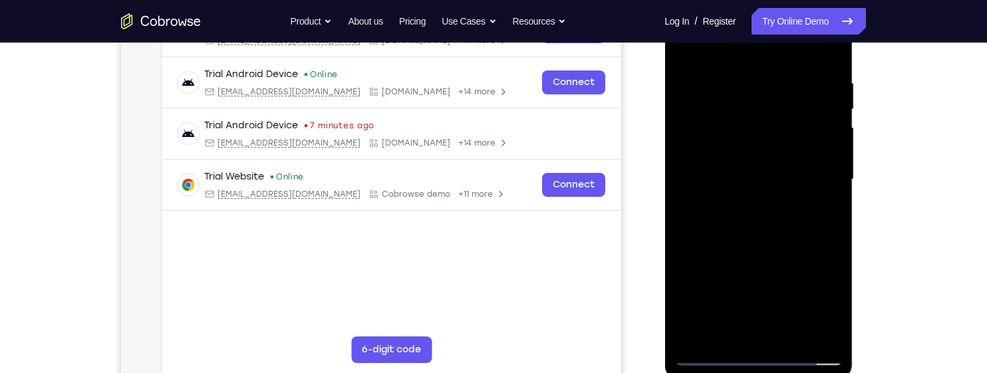
scroll to position [237, 0]
click at [805, 134] on div at bounding box center [758, 179] width 168 height 372
click at [826, 117] on div at bounding box center [758, 179] width 168 height 372
click at [813, 128] on div at bounding box center [758, 179] width 168 height 372
click at [801, 136] on div at bounding box center [758, 179] width 168 height 372
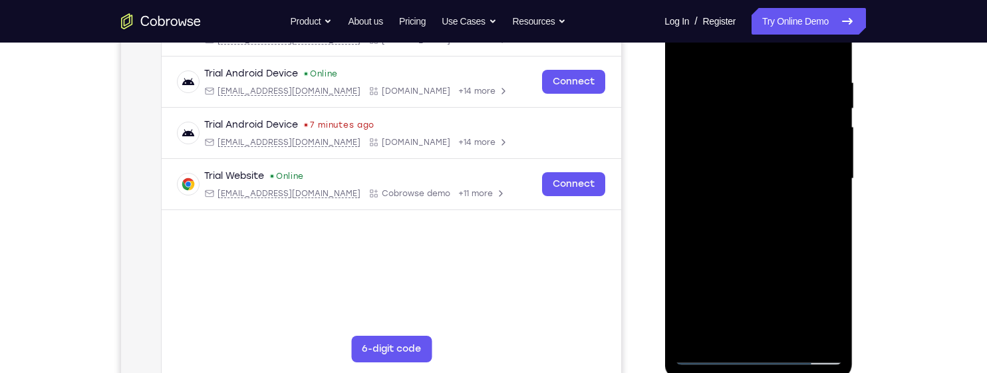
click at [821, 114] on div at bounding box center [758, 179] width 168 height 372
click at [807, 120] on div at bounding box center [758, 179] width 168 height 372
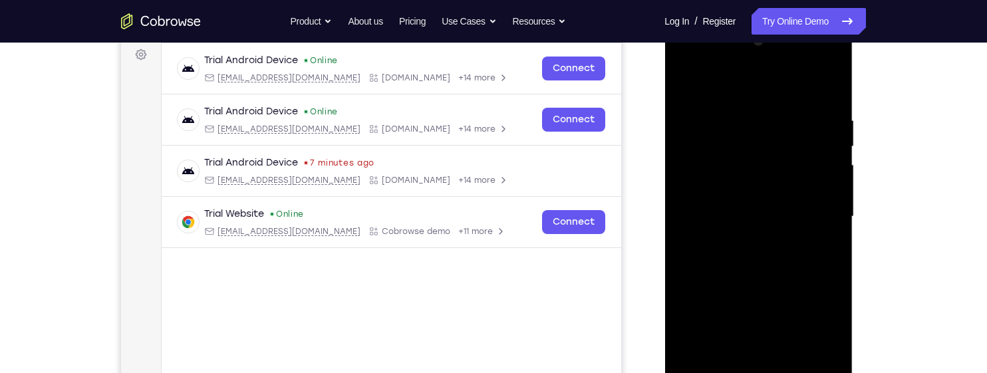
scroll to position [199, 0]
click at [797, 149] on div at bounding box center [758, 217] width 168 height 372
click at [811, 131] on div at bounding box center [758, 217] width 168 height 372
click at [818, 111] on div at bounding box center [758, 217] width 168 height 372
click at [818, 114] on div at bounding box center [758, 217] width 168 height 372
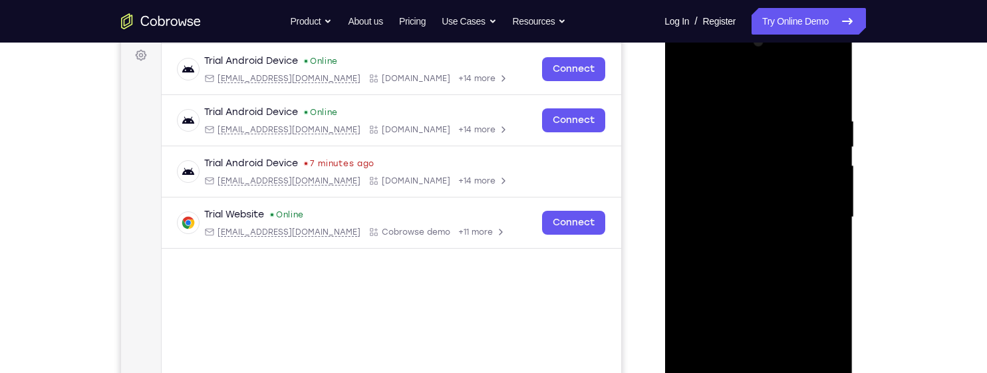
click at [714, 82] on div at bounding box center [758, 217] width 168 height 372
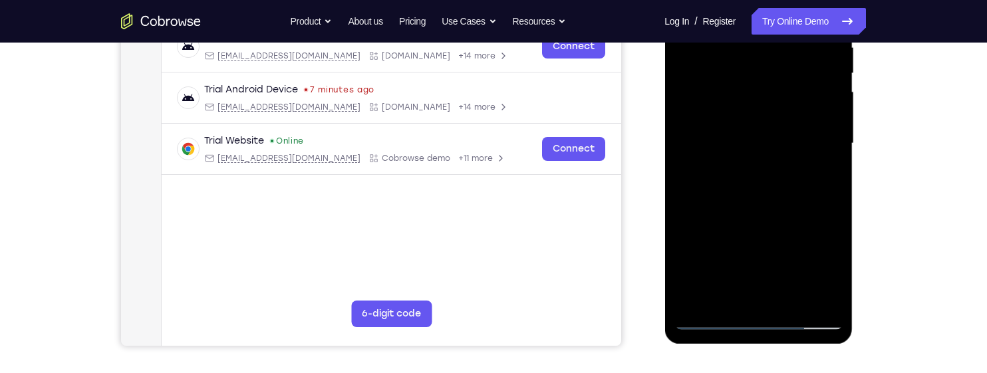
scroll to position [274, 0]
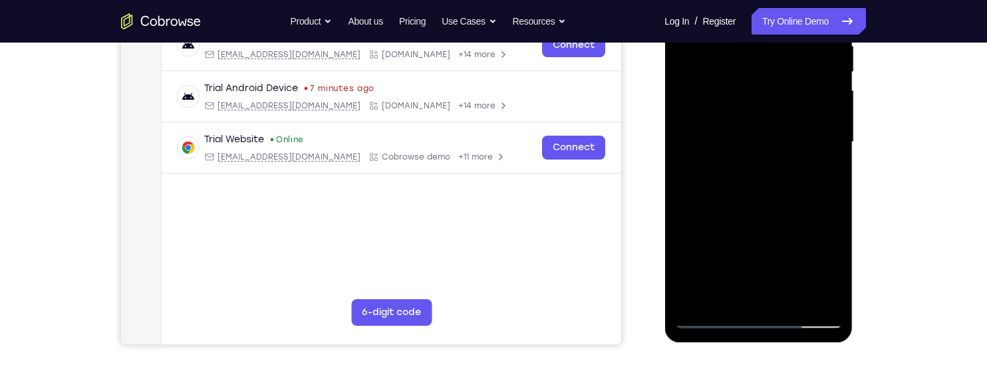
click at [710, 233] on div at bounding box center [758, 142] width 168 height 372
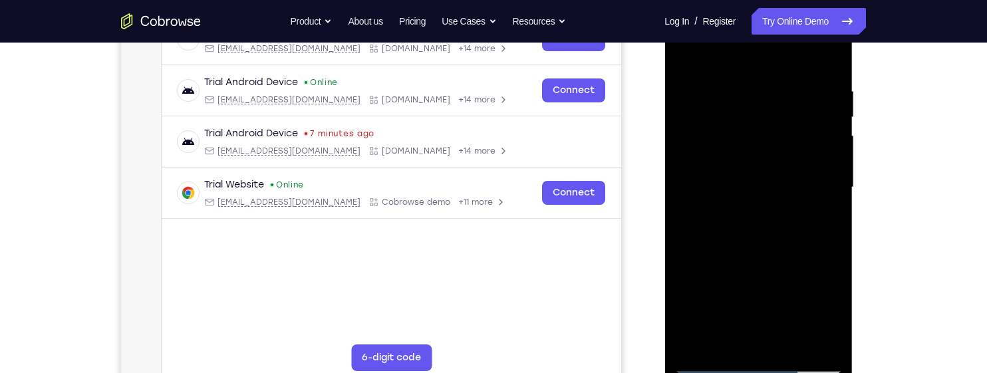
scroll to position [229, 0]
click at [833, 177] on div at bounding box center [758, 187] width 168 height 372
click at [834, 169] on div at bounding box center [758, 187] width 168 height 372
click at [833, 166] on div at bounding box center [758, 187] width 168 height 372
click at [838, 169] on div at bounding box center [758, 187] width 168 height 372
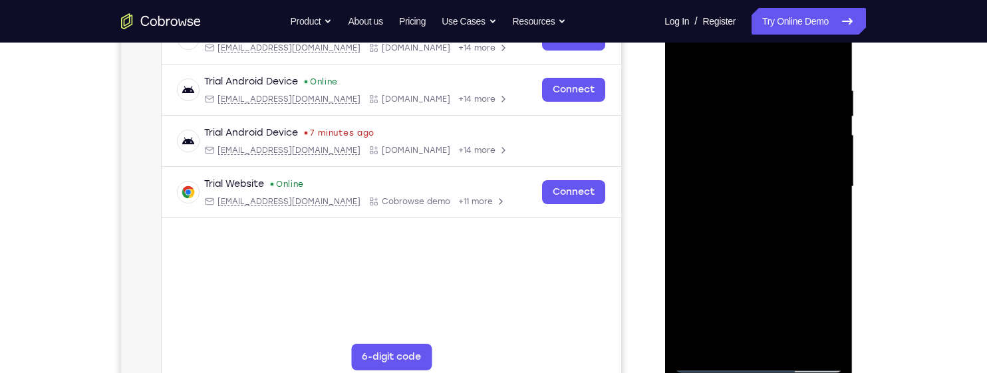
click at [835, 165] on div at bounding box center [758, 187] width 168 height 372
click at [834, 161] on div at bounding box center [758, 187] width 168 height 372
click at [834, 164] on div at bounding box center [758, 187] width 168 height 372
click at [833, 164] on div at bounding box center [758, 187] width 168 height 372
click at [831, 164] on div at bounding box center [758, 187] width 168 height 372
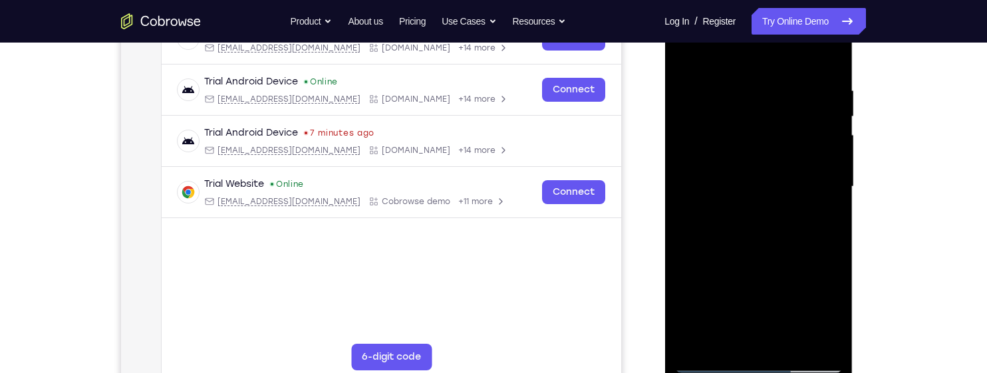
click at [832, 170] on div at bounding box center [758, 187] width 168 height 372
click at [688, 261] on div at bounding box center [758, 187] width 168 height 372
click at [686, 52] on div at bounding box center [758, 187] width 168 height 372
click at [810, 163] on div at bounding box center [758, 187] width 168 height 372
click at [831, 125] on div at bounding box center [758, 187] width 168 height 372
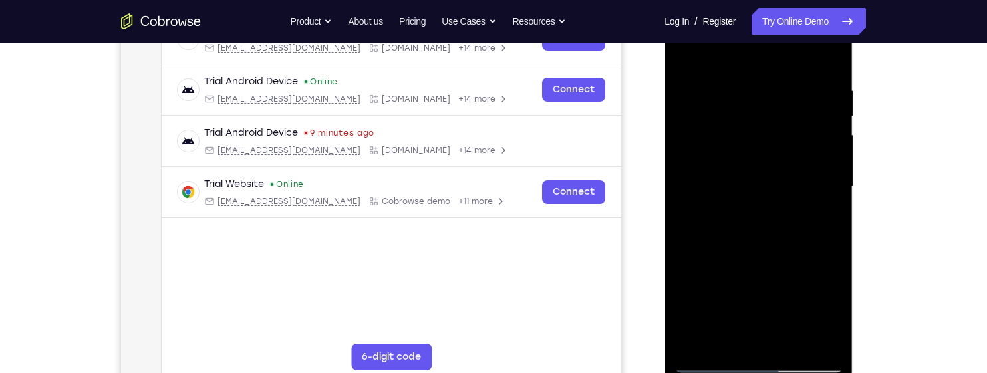
click at [832, 121] on div at bounding box center [758, 187] width 168 height 372
click at [829, 119] on div at bounding box center [758, 187] width 168 height 372
click at [829, 120] on div at bounding box center [758, 187] width 168 height 372
click at [828, 120] on div at bounding box center [758, 187] width 168 height 372
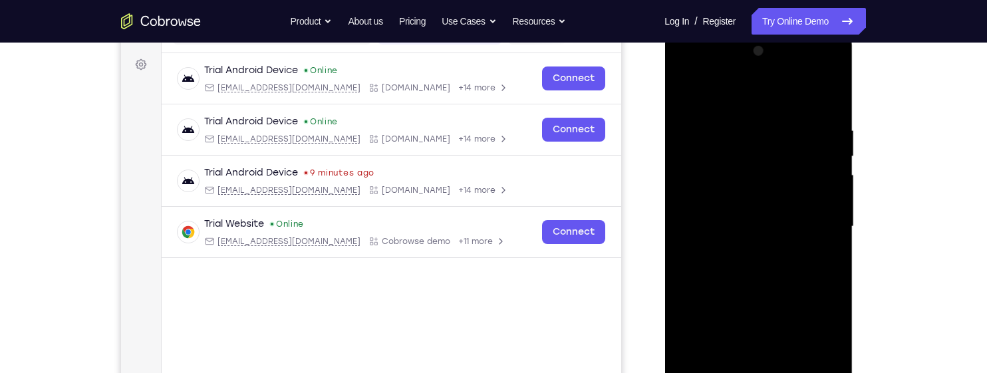
scroll to position [181, 0]
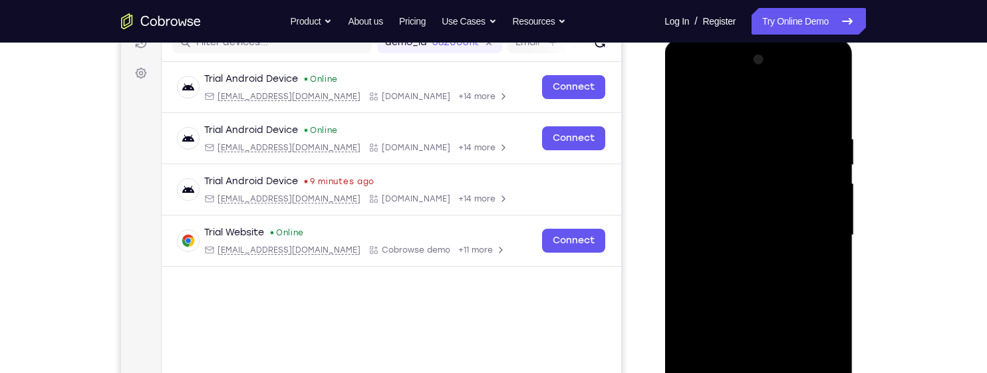
click at [685, 97] on div at bounding box center [758, 235] width 168 height 372
click at [692, 92] on div at bounding box center [758, 235] width 168 height 372
click at [711, 163] on div at bounding box center [758, 235] width 168 height 372
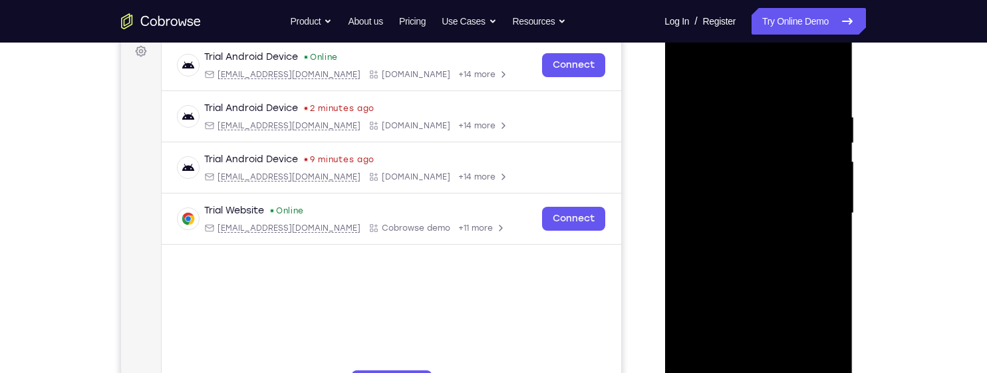
scroll to position [205, 0]
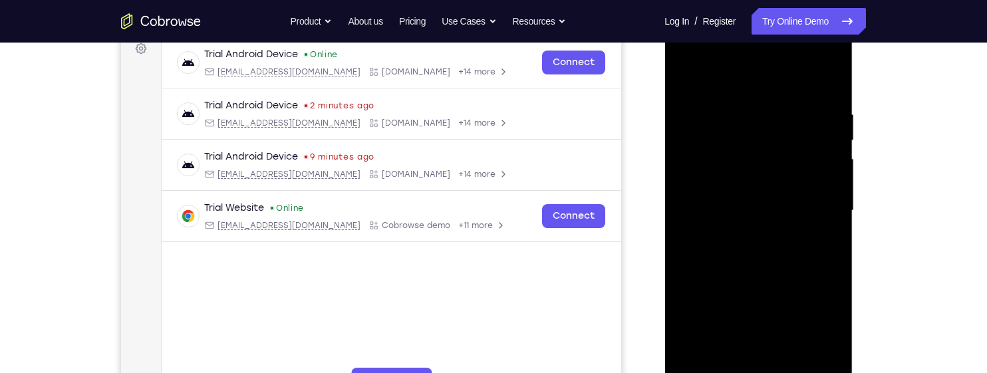
click at [822, 123] on div at bounding box center [758, 211] width 168 height 372
click at [821, 114] on div at bounding box center [758, 211] width 168 height 372
click at [815, 128] on div at bounding box center [758, 211] width 168 height 372
click at [817, 123] on div at bounding box center [758, 211] width 168 height 372
click at [819, 114] on div at bounding box center [758, 211] width 168 height 372
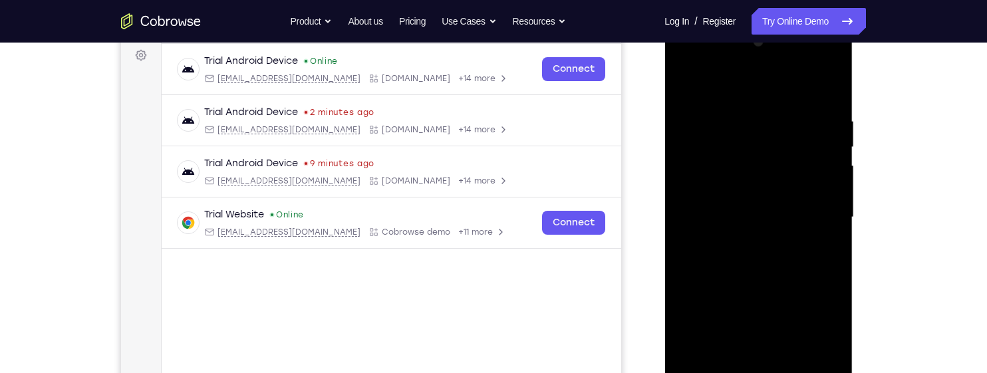
scroll to position [199, 0]
click at [821, 106] on div at bounding box center [758, 217] width 168 height 372
click at [821, 120] on div at bounding box center [758, 217] width 168 height 372
click at [821, 102] on div at bounding box center [758, 217] width 168 height 372
click at [685, 75] on div at bounding box center [758, 217] width 168 height 372
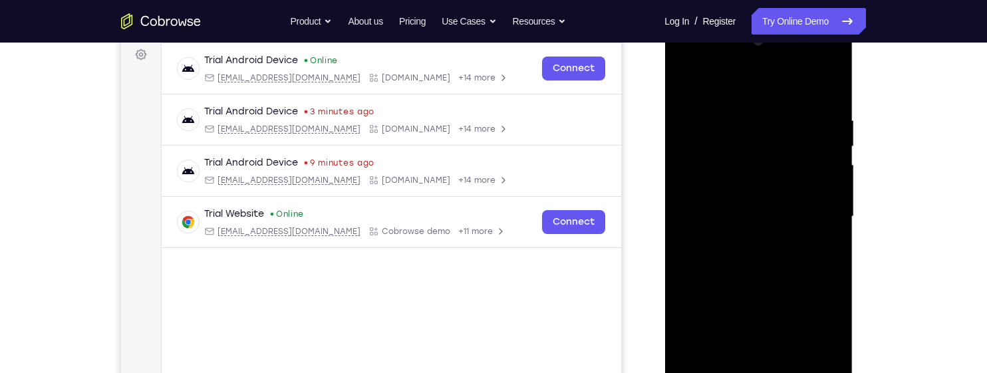
click at [790, 150] on div at bounding box center [758, 217] width 168 height 372
click at [789, 149] on div at bounding box center [758, 217] width 168 height 372
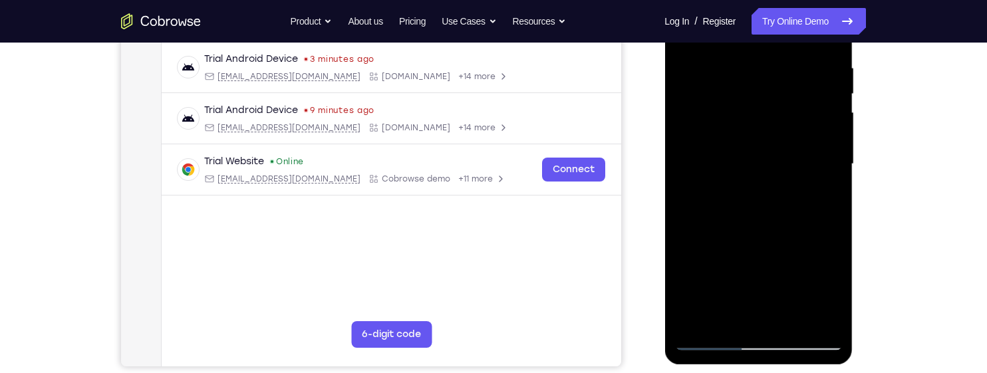
scroll to position [251, 0]
click at [833, 179] on div at bounding box center [758, 165] width 168 height 372
click at [833, 176] on div at bounding box center [758, 165] width 168 height 372
click at [832, 178] on div at bounding box center [758, 165] width 168 height 372
click at [832, 180] on div at bounding box center [758, 165] width 168 height 372
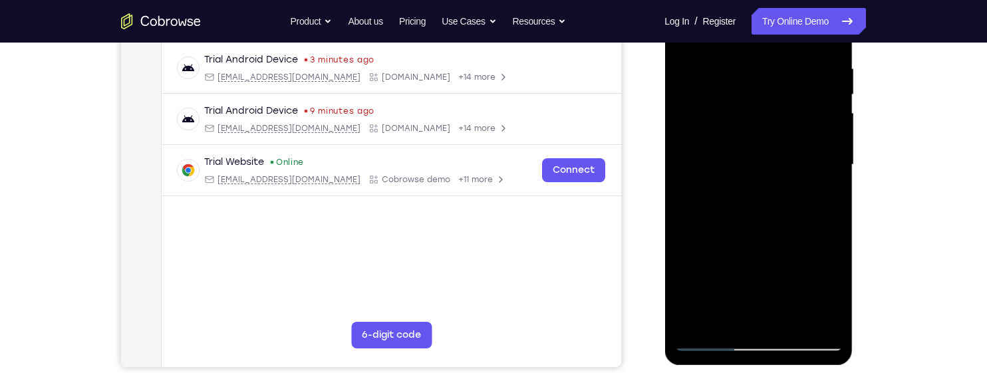
click at [837, 174] on div at bounding box center [758, 165] width 168 height 372
click at [832, 176] on div at bounding box center [758, 165] width 168 height 372
click at [834, 160] on div at bounding box center [758, 165] width 168 height 372
click at [837, 156] on div at bounding box center [758, 165] width 168 height 372
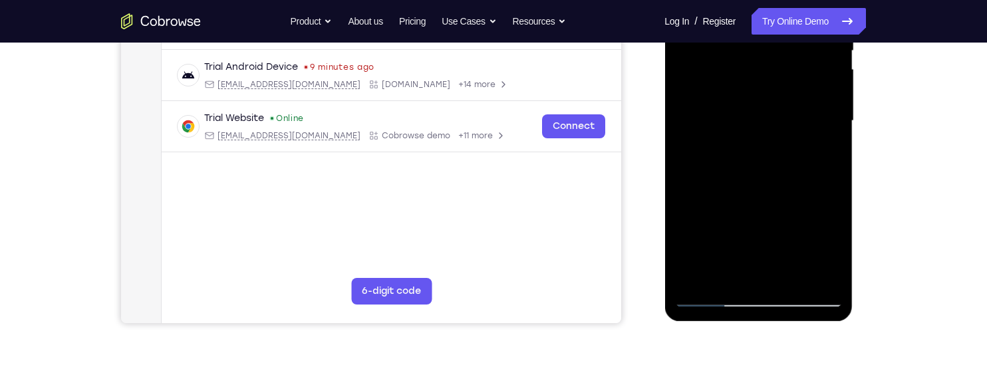
scroll to position [297, 0]
